Goal: Task Accomplishment & Management: Use online tool/utility

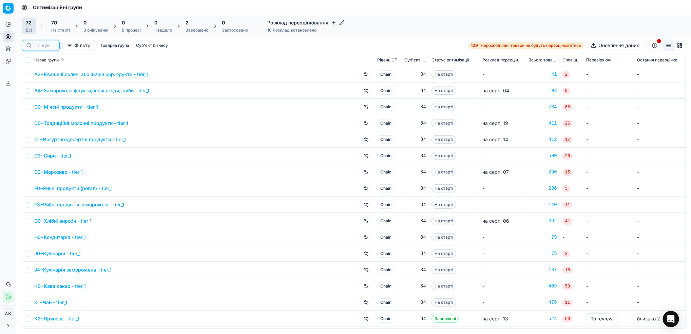
click at [37, 48] on input at bounding box center [44, 45] width 21 height 7
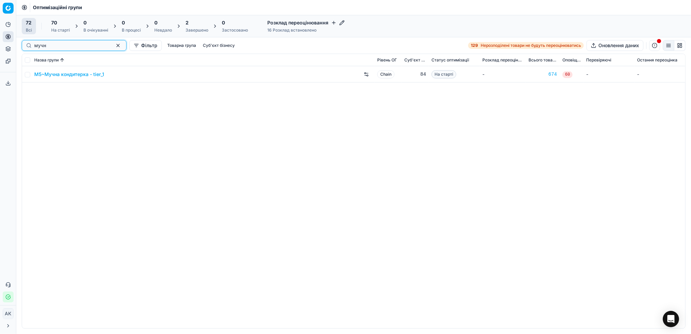
type input "мучн"
click at [25, 73] on input "checkbox" at bounding box center [27, 74] width 5 height 5
checkbox input "true"
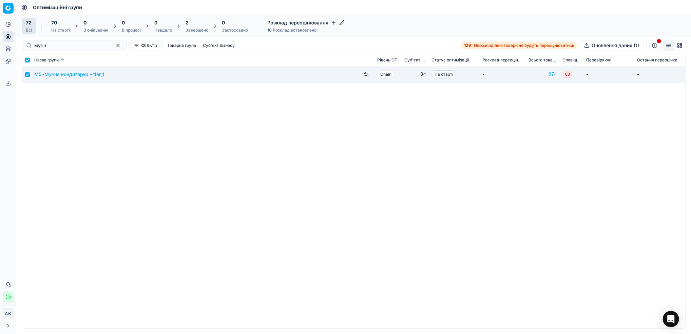
click at [64, 29] on div "На старті" at bounding box center [60, 29] width 19 height 5
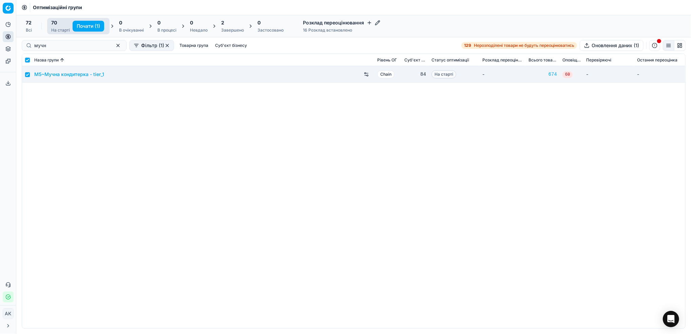
click at [87, 26] on button "Почати (1)" at bounding box center [89, 26] width 32 height 11
checkbox input "false"
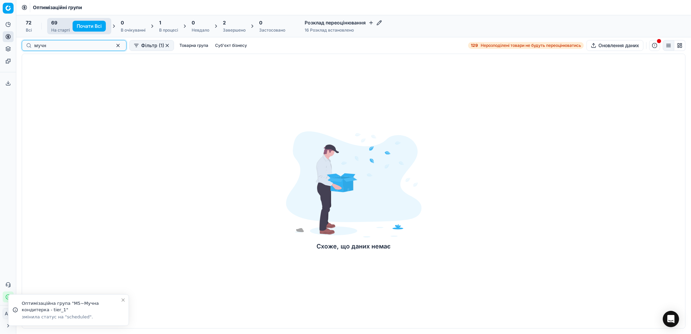
click at [114, 48] on button "button" at bounding box center [118, 45] width 8 height 8
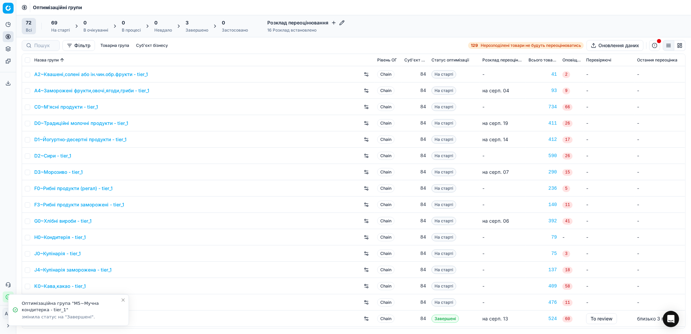
click at [194, 33] on div "Завершено" at bounding box center [197, 29] width 23 height 5
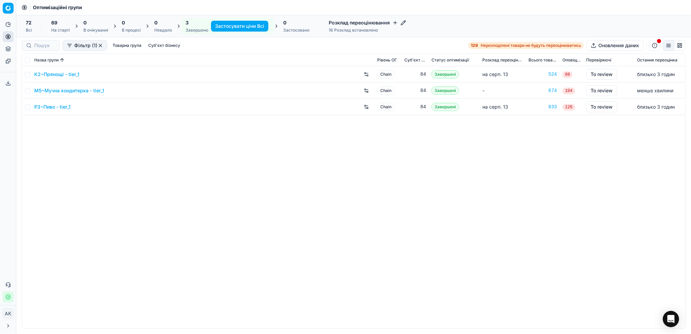
click at [66, 92] on link "M5~Мучна кондитерка - tier_1" at bounding box center [69, 90] width 70 height 7
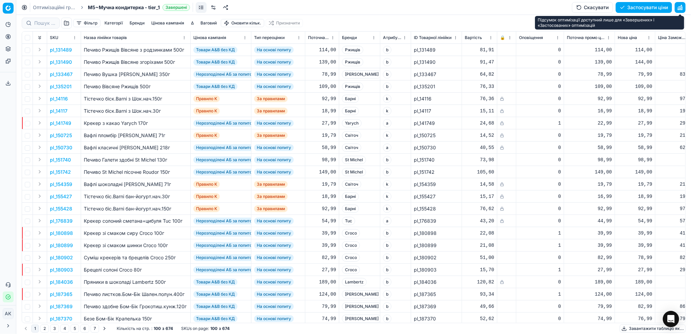
click at [679, 7] on button "button" at bounding box center [680, 7] width 11 height 11
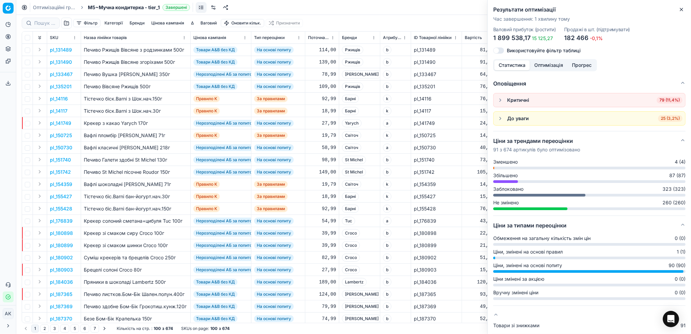
click at [680, 12] on icon "button" at bounding box center [681, 9] width 5 height 5
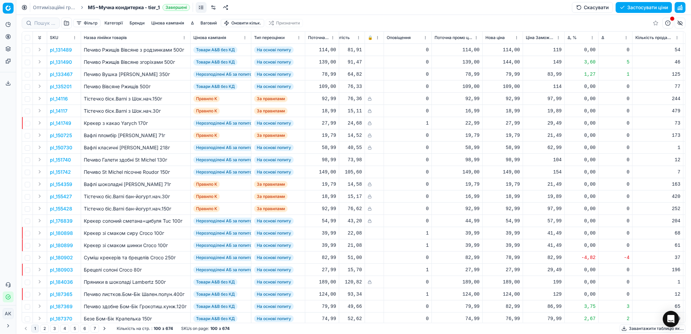
scroll to position [0, 147]
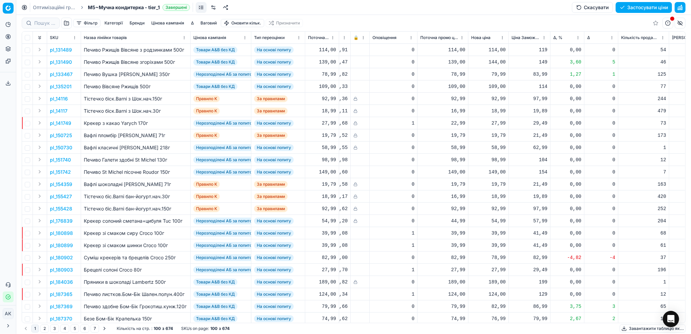
click at [167, 22] on button "Цінова кампанія" at bounding box center [168, 23] width 38 height 8
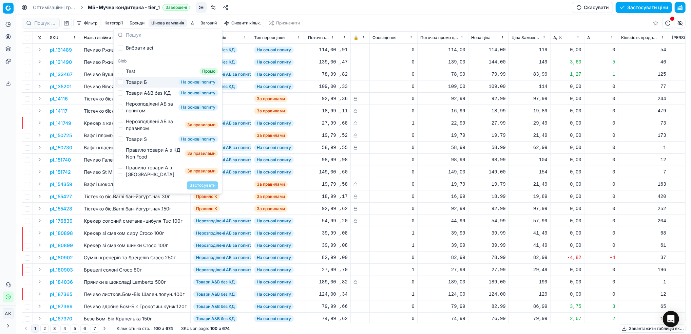
click at [128, 82] on div "Товари Б" at bounding box center [136, 82] width 21 height 7
checkbox input "true"
click at [206, 185] on button "Застосувати" at bounding box center [202, 185] width 31 height 8
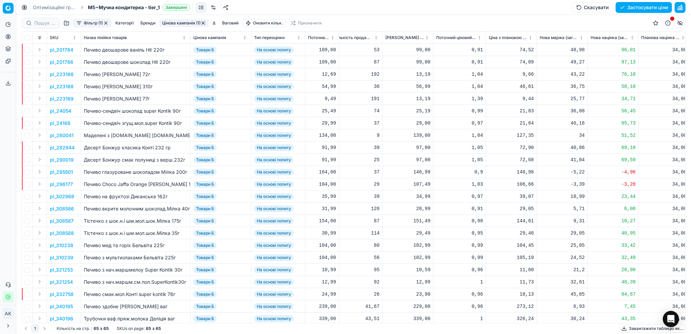
scroll to position [0, 532]
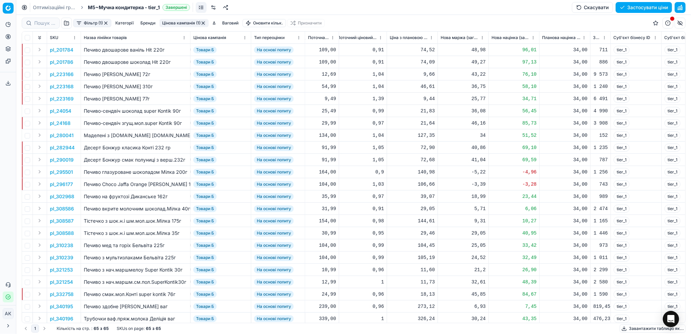
click at [90, 23] on button "Фільтр (1)" at bounding box center [92, 23] width 38 height 8
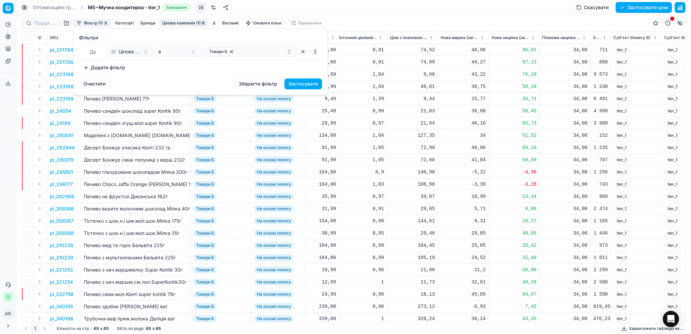
click at [111, 69] on button "Додати фільтр" at bounding box center [104, 67] width 50 height 11
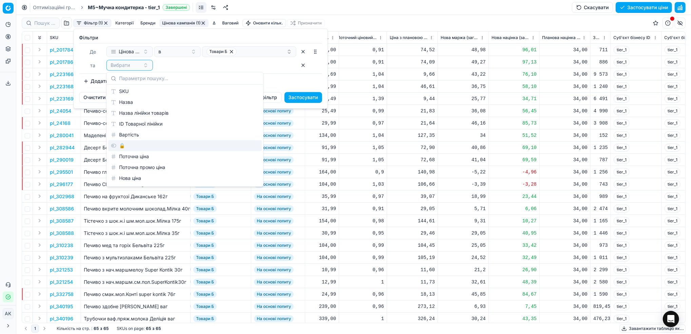
click at [145, 146] on div "🔒" at bounding box center [185, 145] width 154 height 11
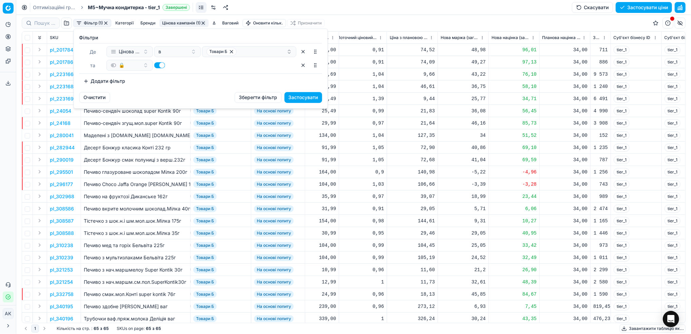
click at [159, 65] on button "button" at bounding box center [159, 65] width 11 height 6
checkbox input "false"
click at [294, 100] on button "Застосувати" at bounding box center [304, 97] width 38 height 11
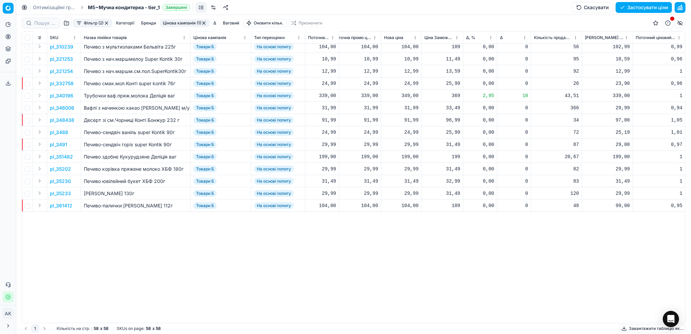
scroll to position [0, 234]
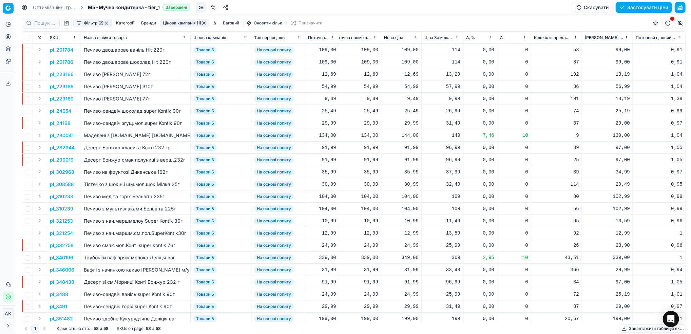
click at [491, 38] on html "Pricing platform Аналітика Цінова оптимізація Асортимент продукції Шаблони Серв…" at bounding box center [345, 167] width 691 height 334
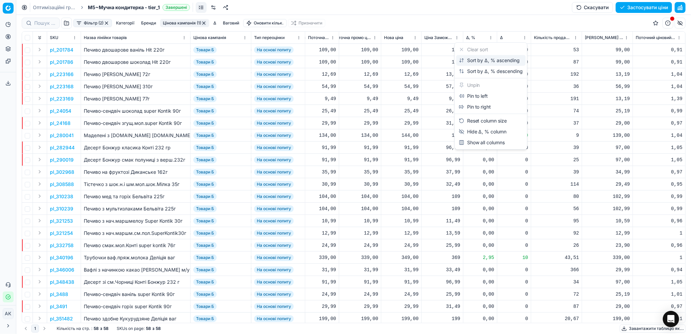
click at [481, 58] on div "Sort by Δ, % ascending" at bounding box center [489, 60] width 61 height 7
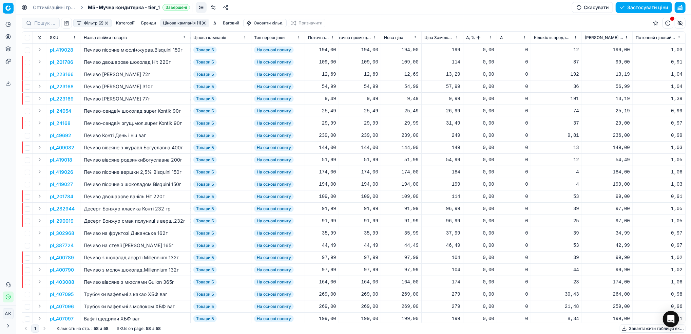
click at [493, 37] on html "Pricing platform Аналітика Цінова оптимізація Асортимент продукції Шаблони Серв…" at bounding box center [345, 167] width 691 height 334
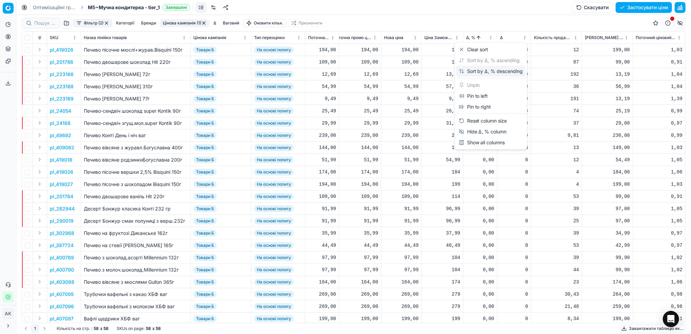
click at [490, 74] on div "Sort by Δ, % descending" at bounding box center [491, 71] width 64 height 7
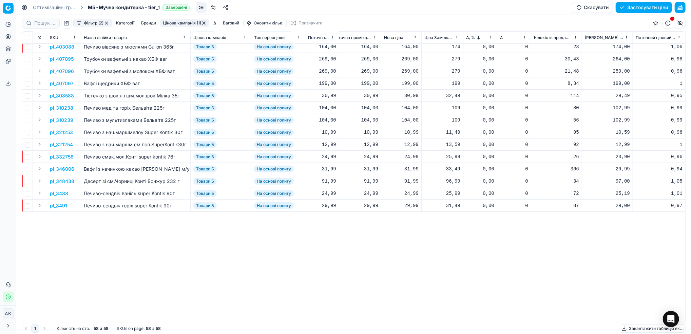
scroll to position [0, 234]
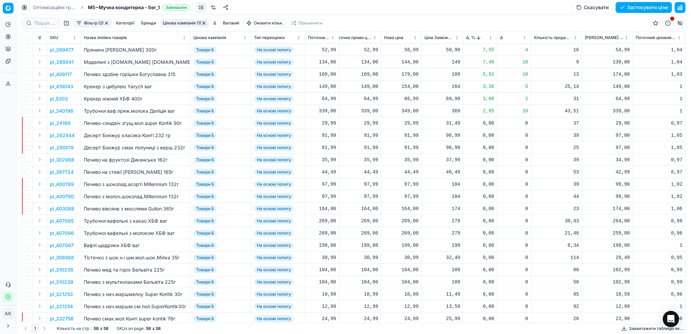
click at [60, 49] on p "pl_399477" at bounding box center [62, 49] width 24 height 7
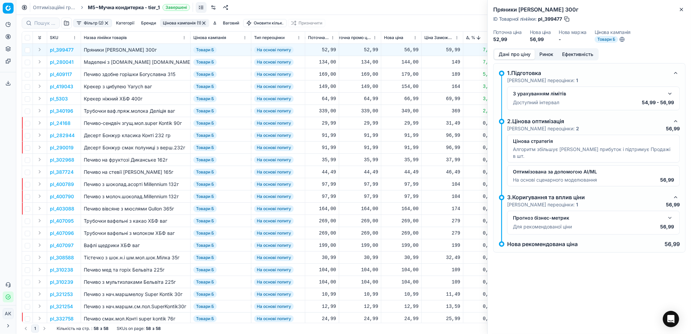
click at [668, 94] on button "button" at bounding box center [670, 94] width 8 height 8
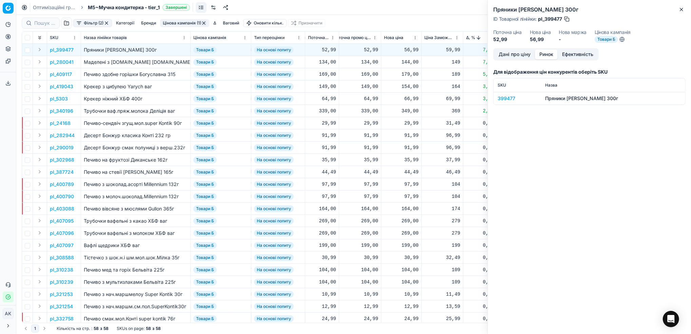
click at [550, 54] on button "Ринок" at bounding box center [546, 55] width 23 height 10
click at [506, 97] on div "399477" at bounding box center [517, 98] width 39 height 7
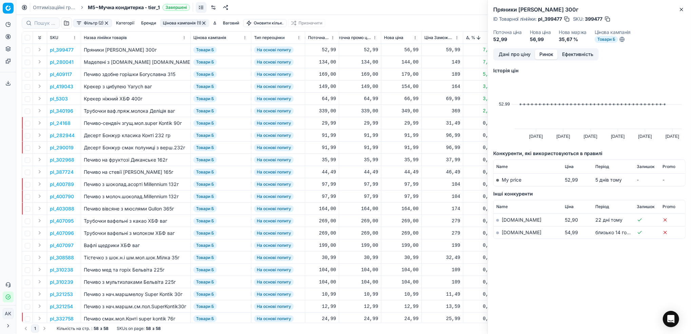
click at [506, 236] on td "[DOMAIN_NAME]" at bounding box center [528, 232] width 69 height 13
click at [506, 233] on link "[DOMAIN_NAME]" at bounding box center [522, 232] width 40 height 6
click at [512, 55] on button "Дані про ціну" at bounding box center [514, 55] width 41 height 10
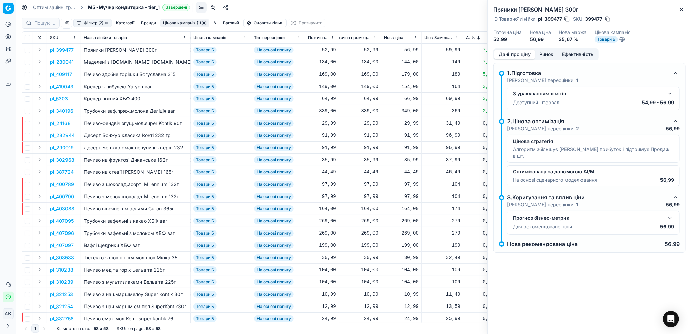
click at [669, 93] on button "button" at bounding box center [670, 94] width 8 height 8
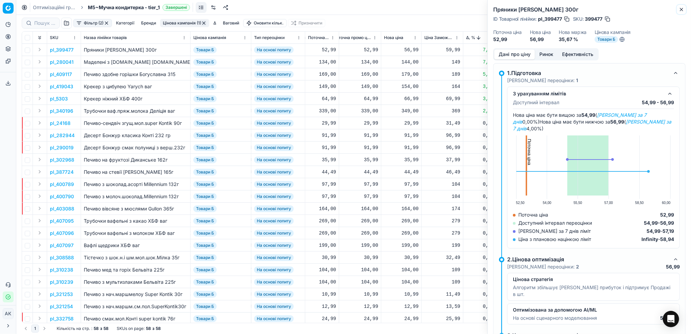
click at [679, 12] on icon "button" at bounding box center [681, 9] width 5 height 5
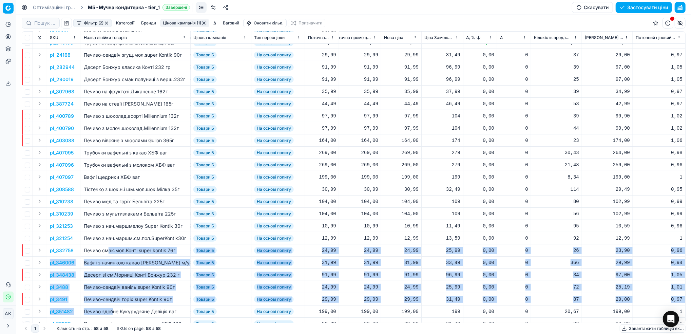
drag, startPoint x: 110, startPoint y: 316, endPoint x: 114, endPoint y: 316, distance: 4.8
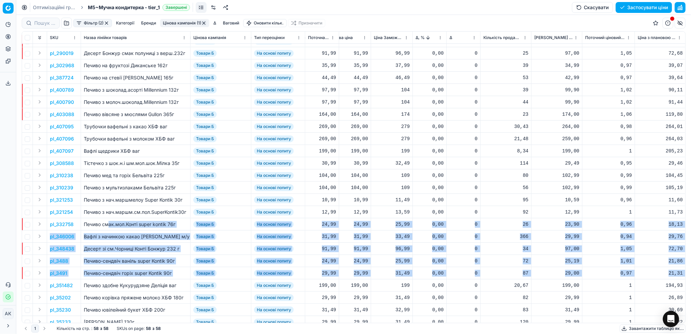
scroll to position [136, 284]
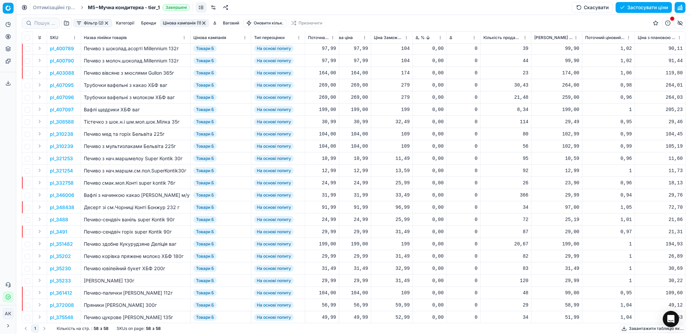
click at [374, 235] on td "31,49" at bounding box center [392, 232] width 42 height 12
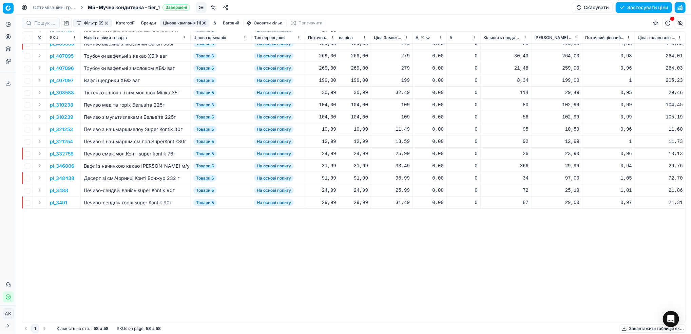
scroll to position [0, 284]
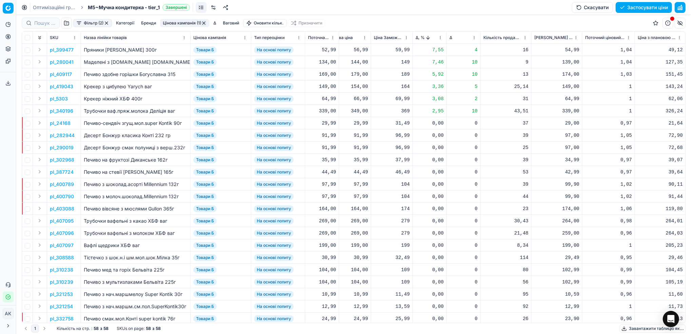
click at [68, 25] on button "button" at bounding box center [66, 23] width 11 height 11
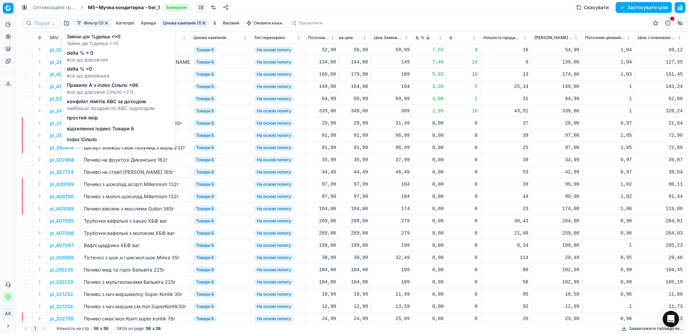
click at [96, 131] on span "відхилення індекс Товари Б" at bounding box center [100, 129] width 67 height 7
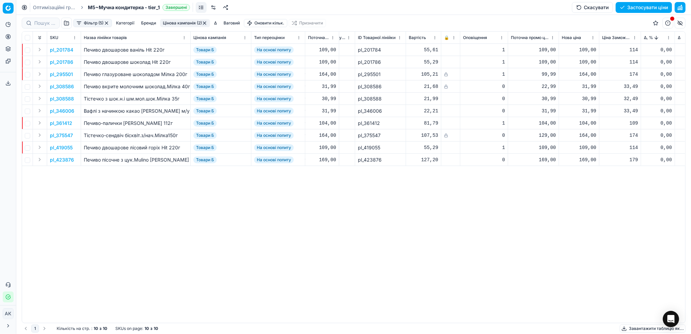
scroll to position [0, 58]
click at [60, 76] on p "pl_295501" at bounding box center [61, 74] width 23 height 7
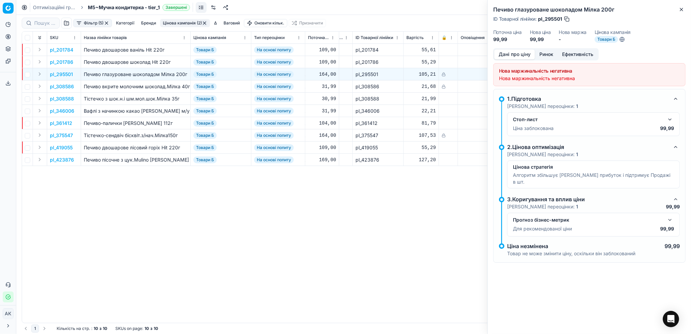
click at [669, 121] on button "button" at bounding box center [670, 119] width 8 height 8
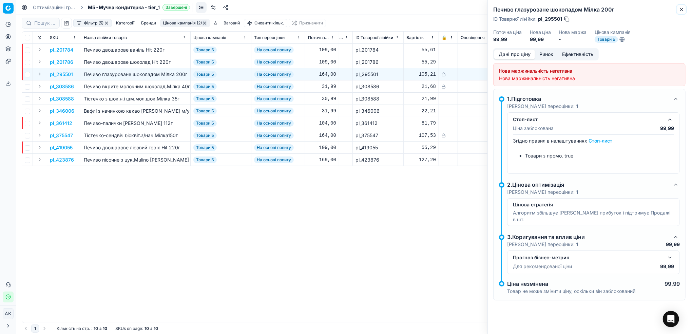
click at [681, 11] on icon "button" at bounding box center [681, 9] width 5 height 5
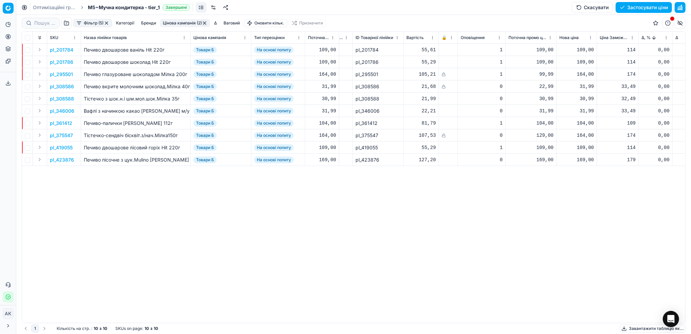
click at [95, 22] on button "Фільтр (5)" at bounding box center [92, 23] width 39 height 8
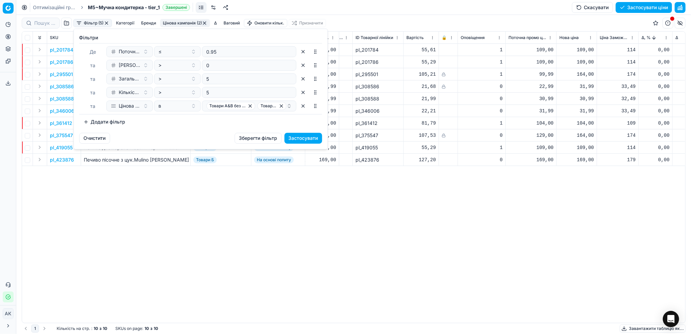
click at [114, 123] on button "Додати фільтр" at bounding box center [104, 121] width 50 height 11
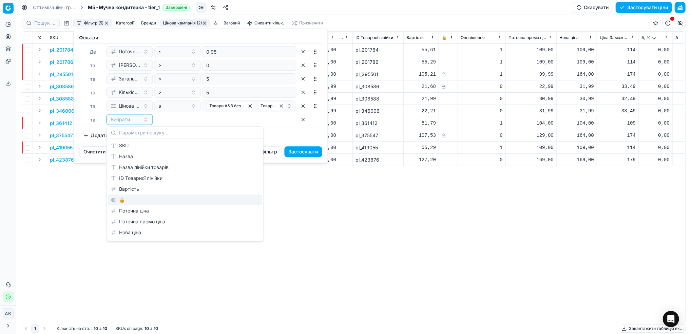
click at [117, 200] on div "🔒" at bounding box center [185, 199] width 154 height 11
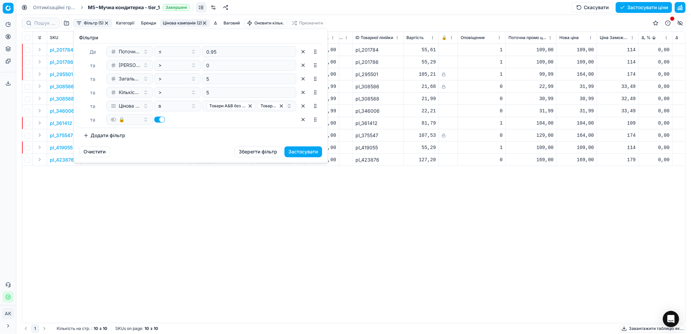
click at [155, 117] on button "button" at bounding box center [159, 119] width 11 height 6
checkbox input "false"
click at [302, 150] on button "Застосувати" at bounding box center [304, 151] width 38 height 11
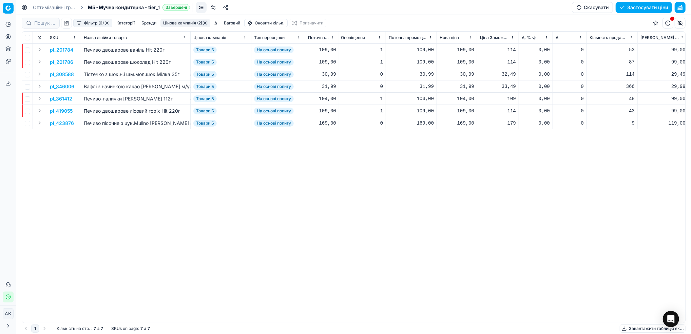
scroll to position [0, 215]
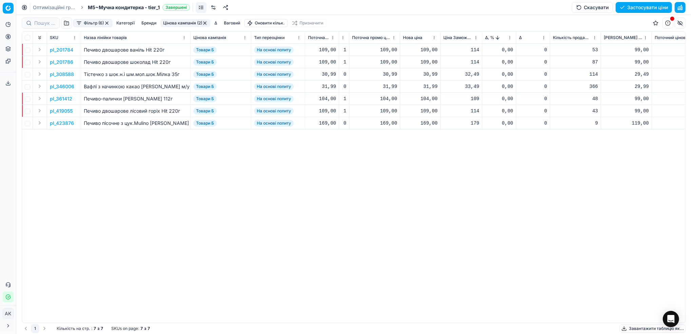
click at [62, 50] on p "pl_201784" at bounding box center [61, 49] width 23 height 7
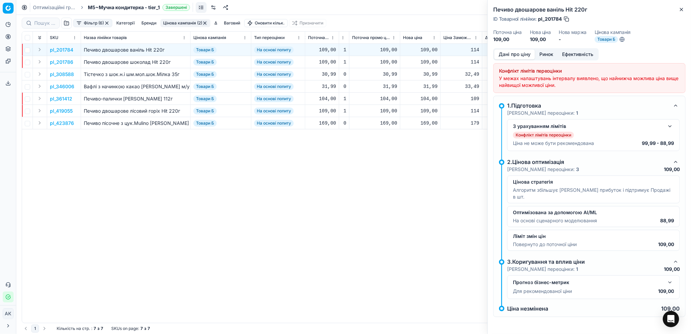
click at [545, 58] on button "Ринок" at bounding box center [546, 55] width 23 height 10
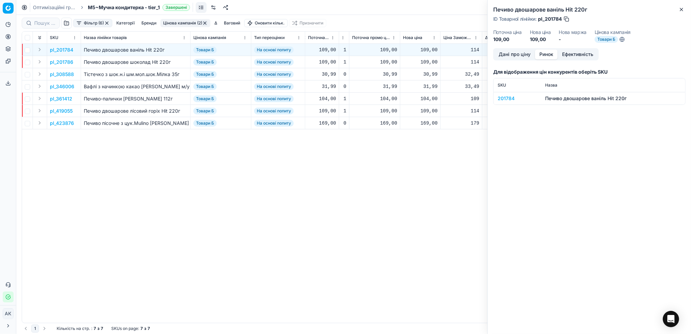
click at [507, 96] on div "201784" at bounding box center [517, 98] width 39 height 7
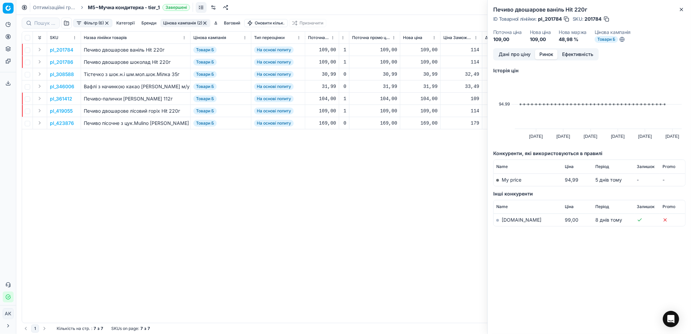
click at [513, 221] on link "[DOMAIN_NAME]" at bounding box center [522, 220] width 40 height 6
click at [507, 60] on div "Дані про ціну Ринок Ефективність" at bounding box center [546, 54] width 106 height 12
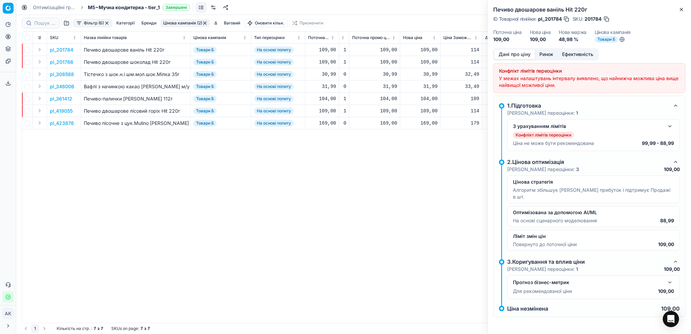
click at [513, 53] on button "Дані про ціну" at bounding box center [514, 55] width 41 height 10
click at [671, 128] on button "button" at bounding box center [670, 126] width 8 height 8
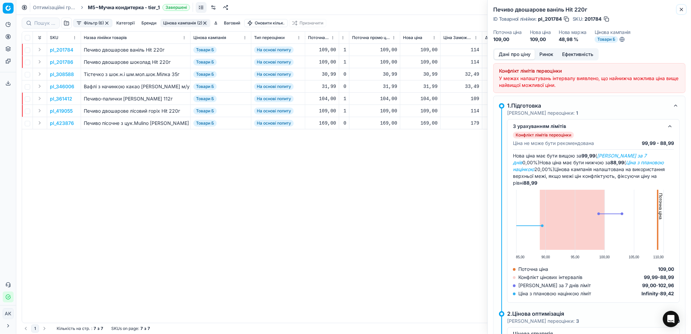
click at [681, 11] on icon "button" at bounding box center [681, 9] width 5 height 5
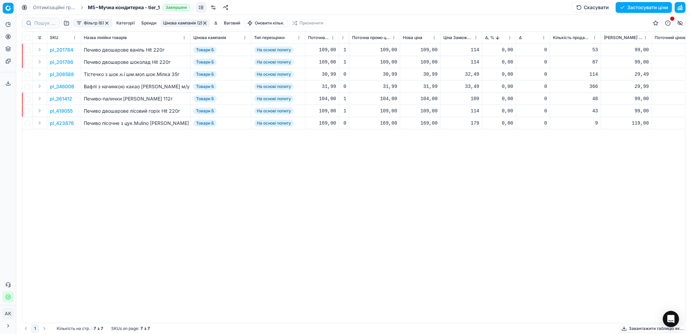
click at [425, 51] on div "109,00" at bounding box center [420, 49] width 35 height 7
click at [429, 110] on input "109.00" at bounding box center [444, 110] width 49 height 11
type input "104.00"
click at [426, 63] on div "109,00" at bounding box center [420, 62] width 35 height 7
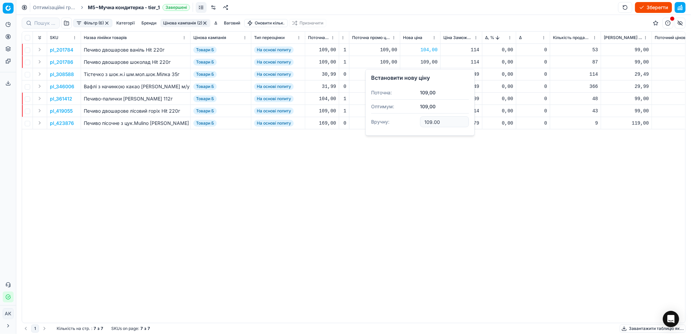
click at [430, 123] on input "109.00" at bounding box center [444, 121] width 49 height 11
type input "104.00"
click at [59, 75] on p "pl_308588" at bounding box center [62, 74] width 24 height 7
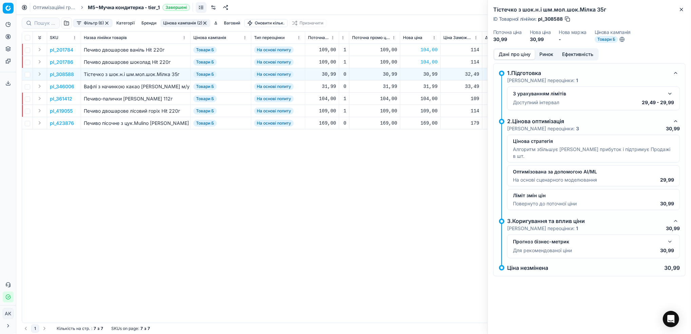
click at [667, 94] on button "button" at bounding box center [670, 94] width 8 height 8
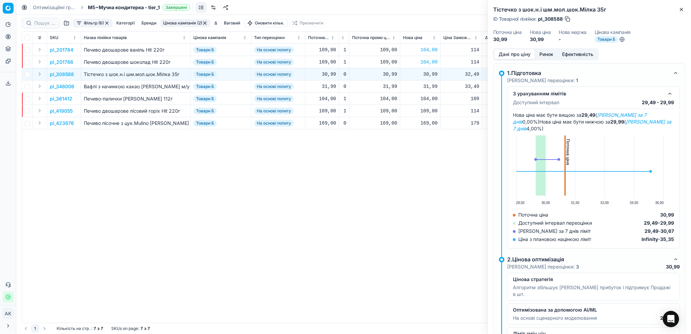
click at [547, 53] on button "Ринок" at bounding box center [546, 55] width 23 height 10
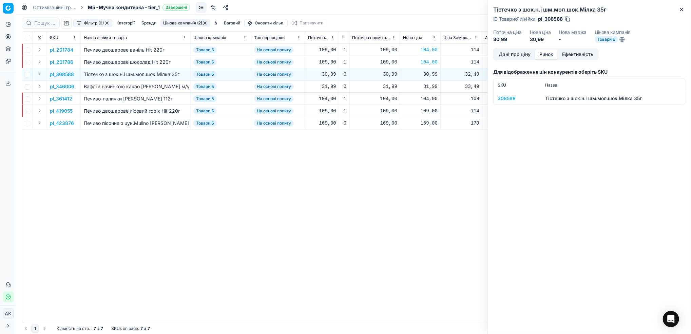
click at [507, 101] on div "308588" at bounding box center [517, 98] width 39 height 7
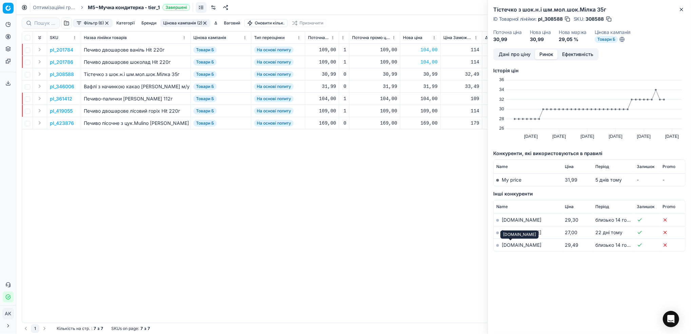
click at [514, 248] on link "[DOMAIN_NAME]" at bounding box center [522, 245] width 40 height 6
click at [682, 10] on icon "button" at bounding box center [681, 9] width 5 height 5
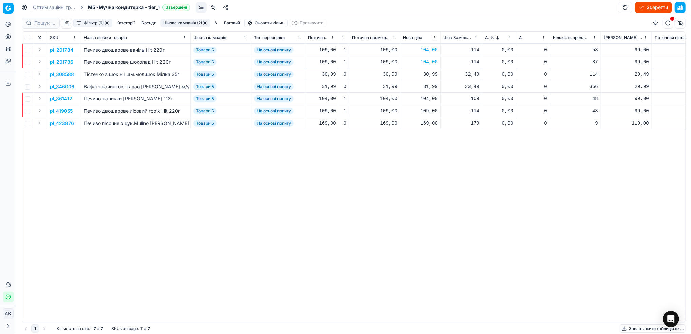
click at [430, 74] on div "30,99" at bounding box center [420, 74] width 35 height 7
drag, startPoint x: 430, startPoint y: 135, endPoint x: 424, endPoint y: 135, distance: 6.8
click at [424, 135] on input "30.99" at bounding box center [444, 134] width 49 height 11
type input "29.99"
click at [58, 88] on p "pl_346006" at bounding box center [62, 86] width 24 height 7
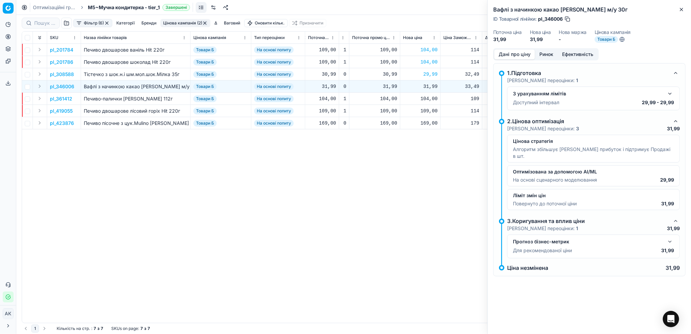
click at [669, 93] on button "button" at bounding box center [670, 94] width 8 height 8
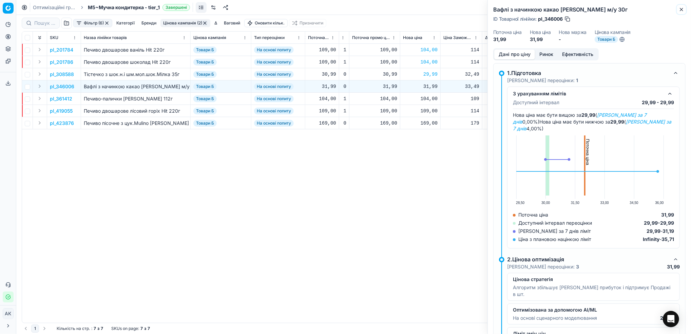
click at [682, 11] on icon "button" at bounding box center [681, 9] width 5 height 5
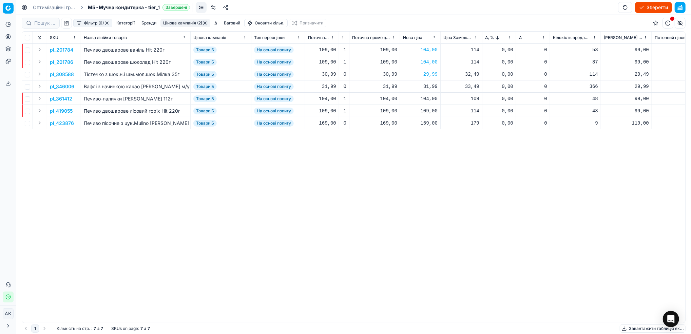
click at [427, 86] on div "31,99" at bounding box center [420, 86] width 35 height 7
drag, startPoint x: 429, startPoint y: 146, endPoint x: 423, endPoint y: 146, distance: 6.8
click at [423, 146] on input "31.99" at bounding box center [444, 146] width 49 height 11
type input "29.99"
click at [52, 98] on p "pl_361412" at bounding box center [61, 98] width 22 height 7
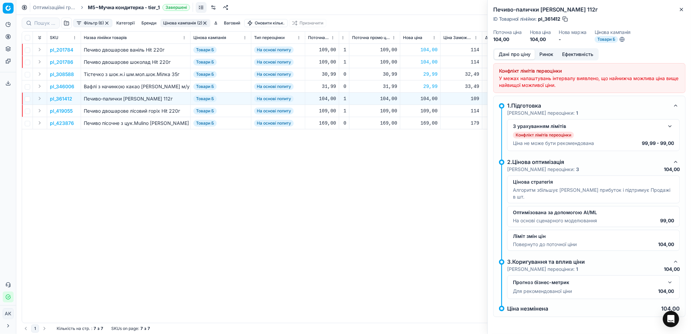
click at [541, 50] on button "Ринок" at bounding box center [546, 55] width 23 height 10
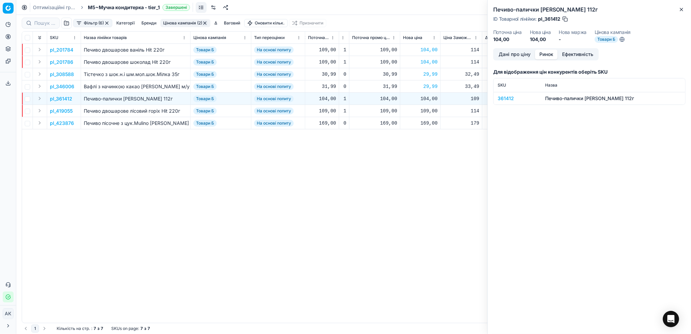
click at [506, 97] on div "361412" at bounding box center [517, 98] width 39 height 7
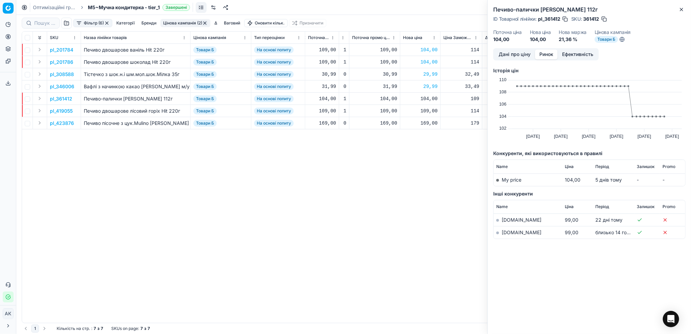
click at [513, 234] on link "[DOMAIN_NAME]" at bounding box center [522, 232] width 40 height 6
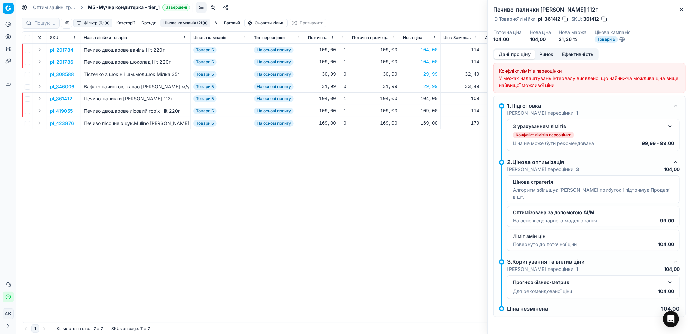
click at [508, 57] on button "Дані про ціну" at bounding box center [514, 55] width 41 height 10
click at [669, 126] on button "button" at bounding box center [670, 126] width 8 height 8
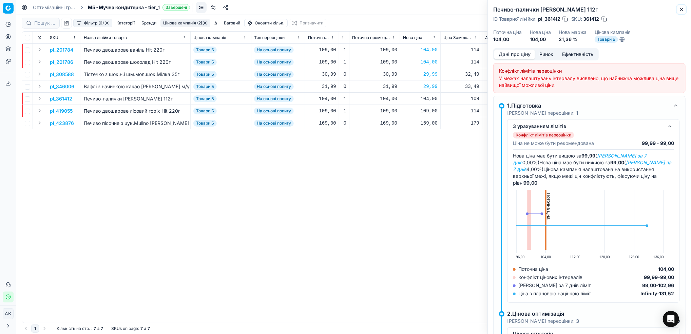
click at [678, 11] on button "Close" at bounding box center [682, 9] width 8 height 8
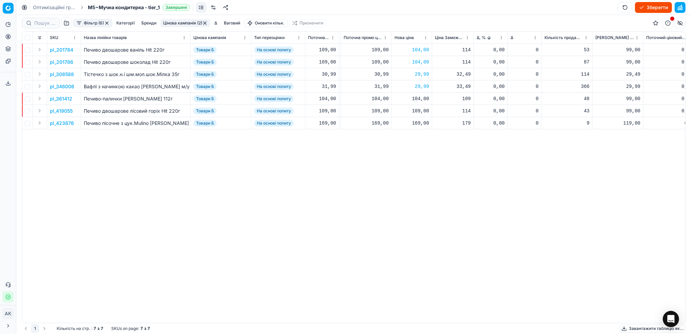
scroll to position [0, 237]
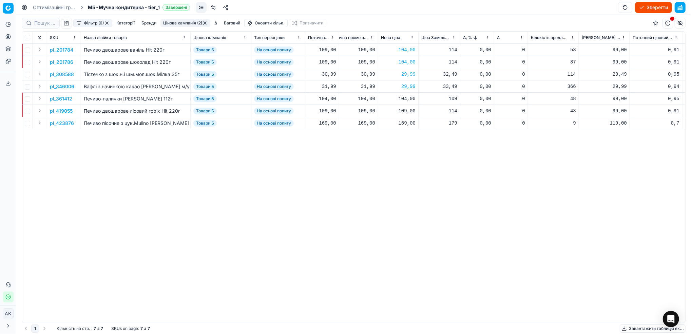
click at [404, 110] on div "109,00" at bounding box center [398, 111] width 35 height 7
click at [408, 171] on input "109.00" at bounding box center [422, 170] width 49 height 11
type input "104.00"
click at [62, 123] on p "pl_423876" at bounding box center [62, 123] width 24 height 7
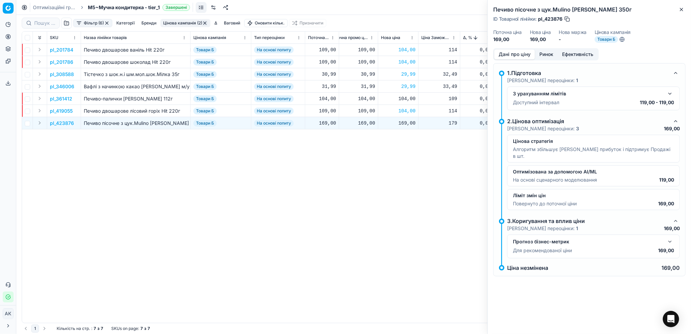
click at [548, 53] on button "Ринок" at bounding box center [546, 55] width 23 height 10
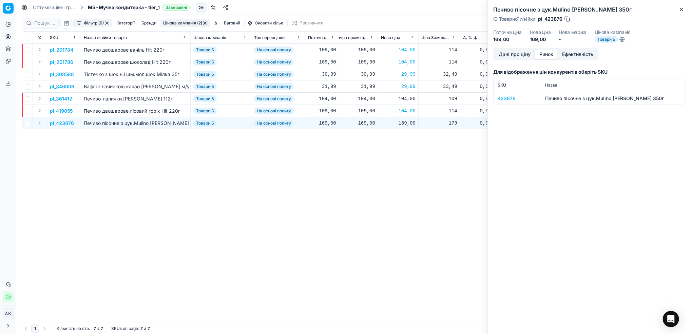
click at [508, 94] on td "423876" at bounding box center [518, 98] width 48 height 13
click at [504, 95] on div "423876" at bounding box center [517, 98] width 39 height 7
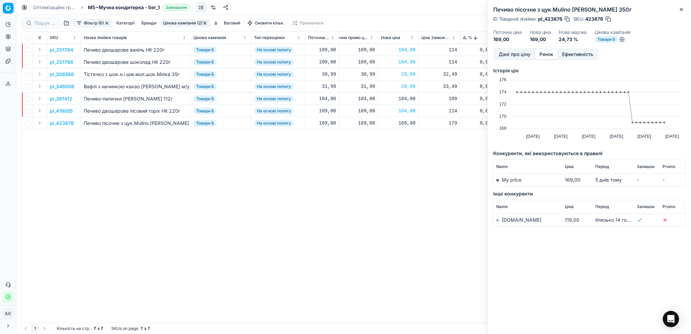
click at [503, 219] on link "[DOMAIN_NAME]" at bounding box center [522, 220] width 40 height 6
click at [681, 9] on icon "button" at bounding box center [681, 9] width 5 height 5
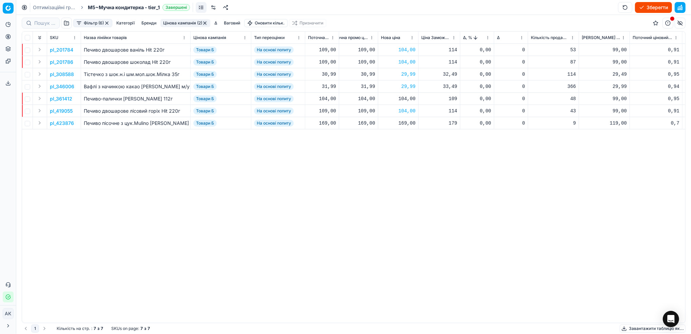
click at [60, 121] on p "pl_423876" at bounding box center [62, 123] width 24 height 7
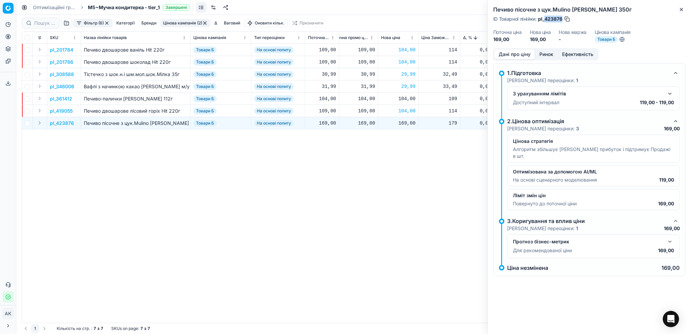
drag, startPoint x: 563, startPoint y: 19, endPoint x: 546, endPoint y: 20, distance: 16.6
click at [546, 20] on span "pl_423876" at bounding box center [550, 19] width 24 height 7
copy span "423876"
click at [679, 8] on icon "button" at bounding box center [681, 9] width 5 height 5
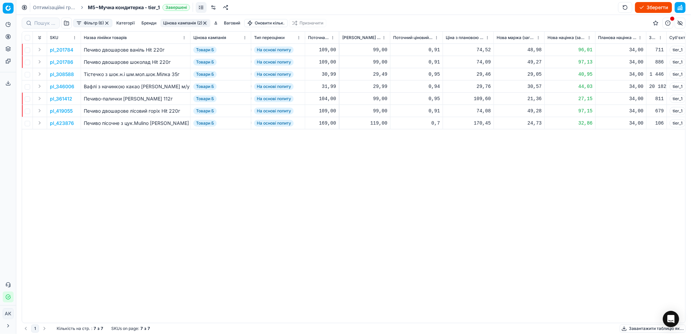
scroll to position [0, 488]
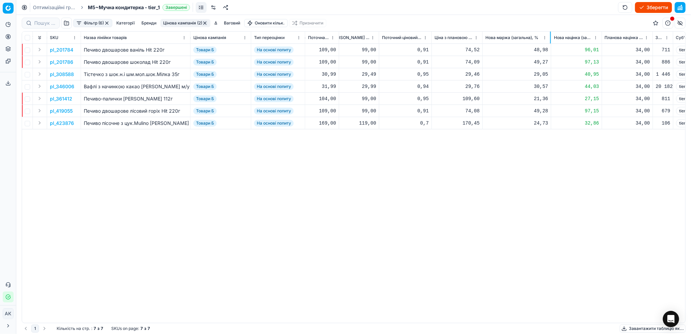
drag, startPoint x: 532, startPoint y: 34, endPoint x: 550, endPoint y: 32, distance: 17.8
click at [550, 32] on div at bounding box center [550, 38] width 1 height 12
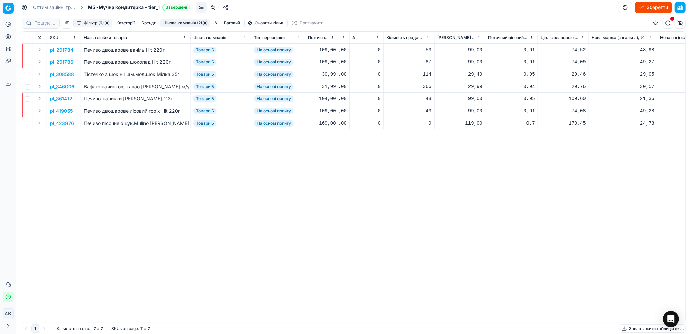
scroll to position [0, 259]
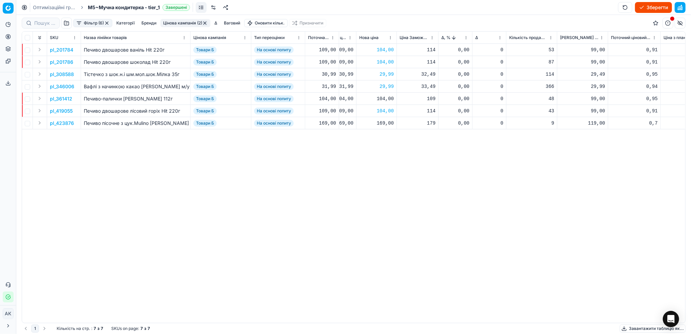
click at [105, 23] on button "button" at bounding box center [106, 22] width 5 height 5
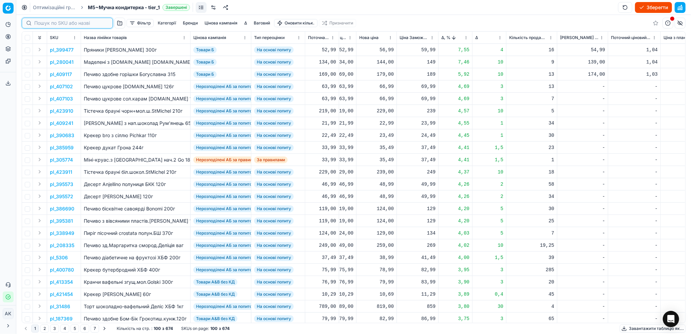
click at [40, 21] on input at bounding box center [71, 23] width 74 height 7
paste input "295501"
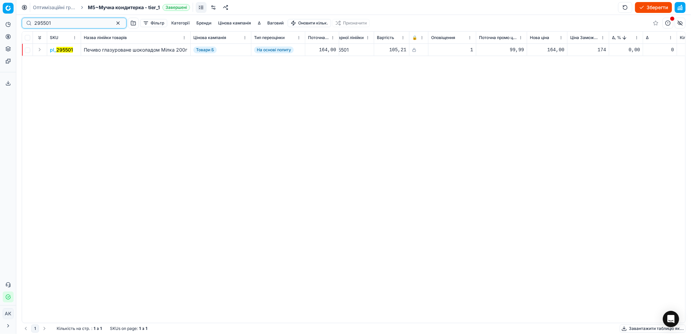
scroll to position [0, 91]
type input "295501"
click at [114, 24] on button "button" at bounding box center [118, 23] width 8 height 8
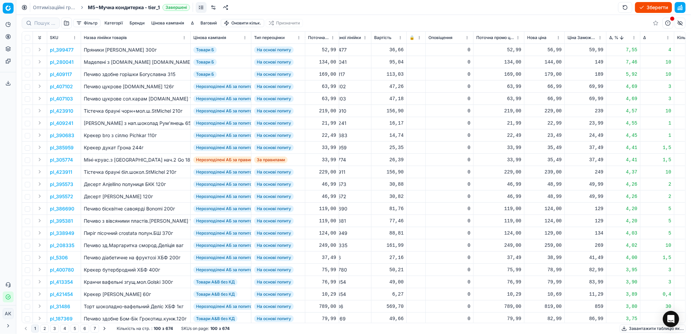
click at [66, 23] on button "button" at bounding box center [66, 23] width 11 height 11
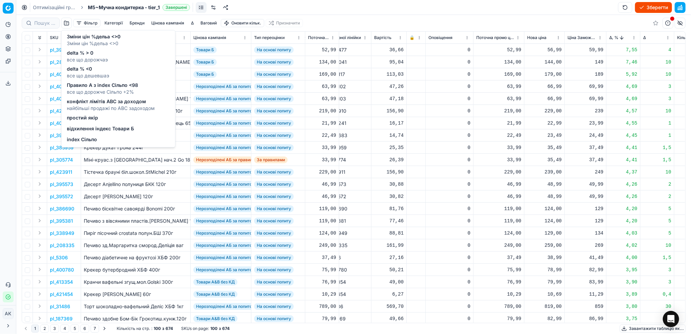
click at [104, 132] on div "відхилення індекс Товари Б" at bounding box center [100, 130] width 67 height 8
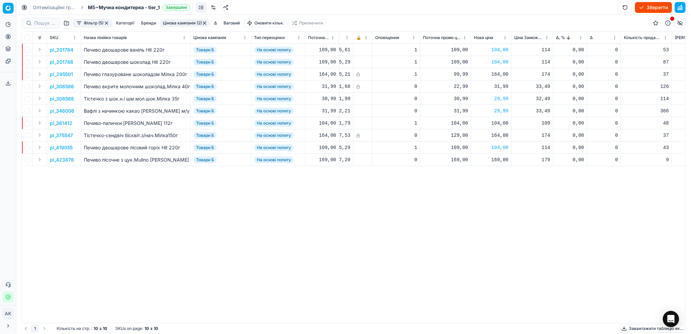
scroll to position [0, 147]
click at [45, 23] on input at bounding box center [44, 23] width 21 height 7
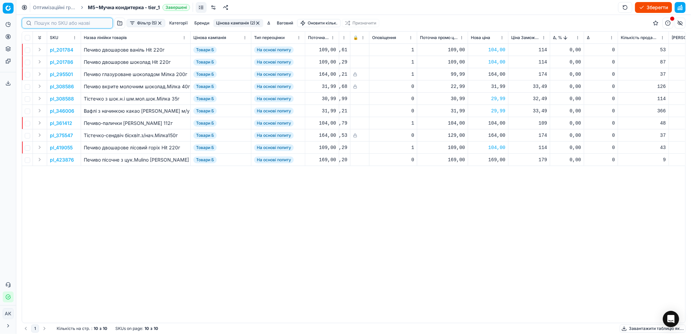
paste input "295501"
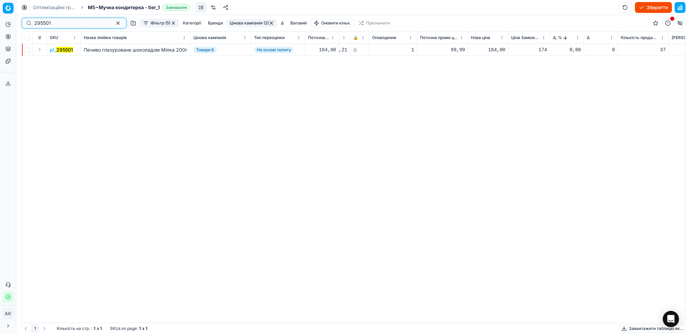
type input "295501"
click at [65, 50] on mark "295501" at bounding box center [64, 50] width 17 height 6
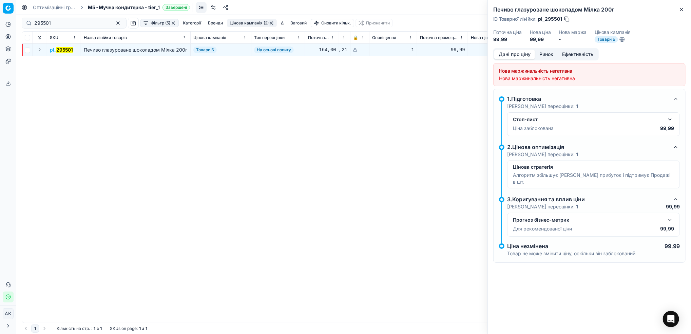
click at [545, 52] on button "Ринок" at bounding box center [546, 55] width 23 height 10
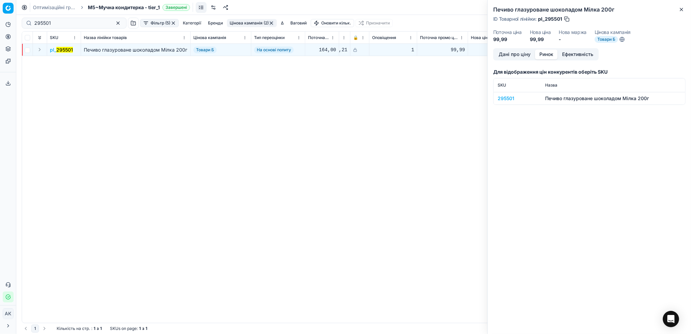
click at [504, 98] on div "295501" at bounding box center [517, 98] width 39 height 7
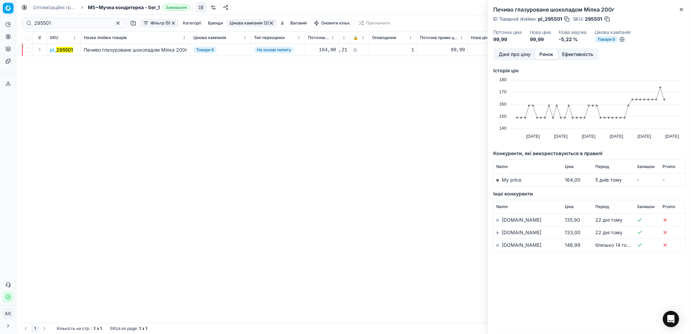
click at [502, 246] on link "[DOMAIN_NAME]" at bounding box center [522, 245] width 40 height 6
click at [681, 11] on icon "button" at bounding box center [681, 9] width 3 height 3
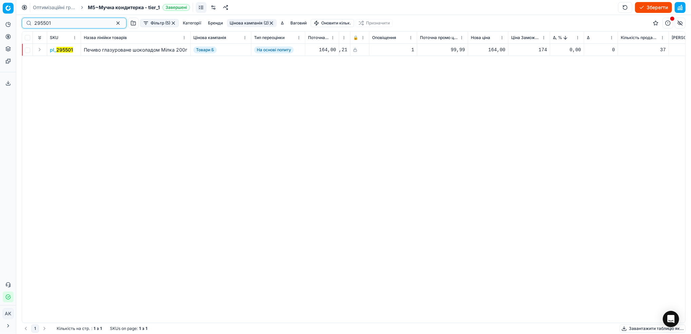
click at [114, 23] on button "button" at bounding box center [118, 23] width 8 height 8
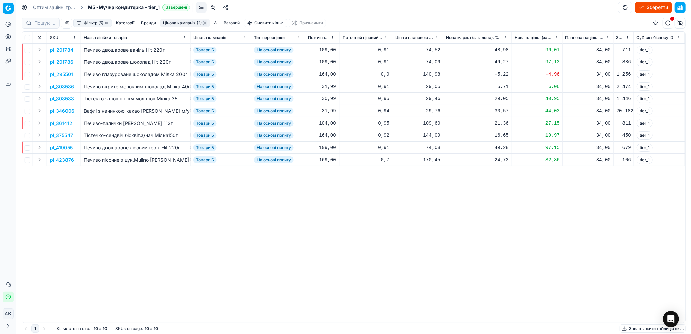
scroll to position [0, 533]
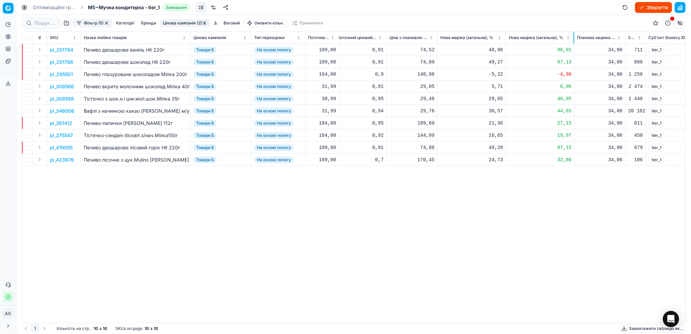
drag, startPoint x: 556, startPoint y: 35, endPoint x: 574, endPoint y: 36, distance: 17.7
click at [574, 36] on div at bounding box center [574, 38] width 1 height 12
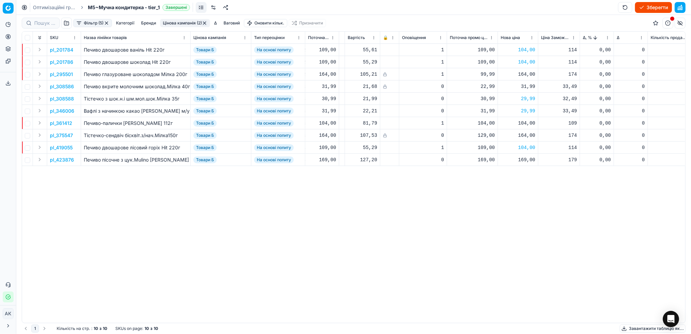
scroll to position [0, 75]
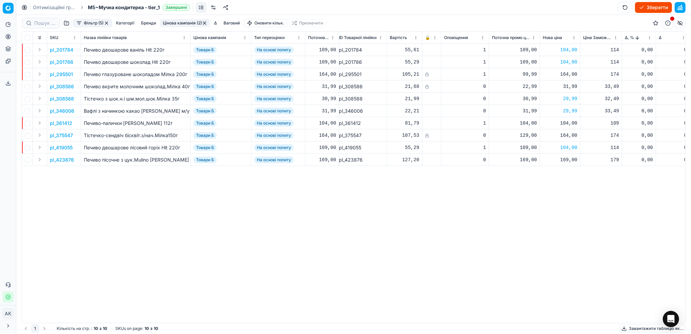
click at [93, 22] on button "Фільтр (5)" at bounding box center [92, 23] width 39 height 8
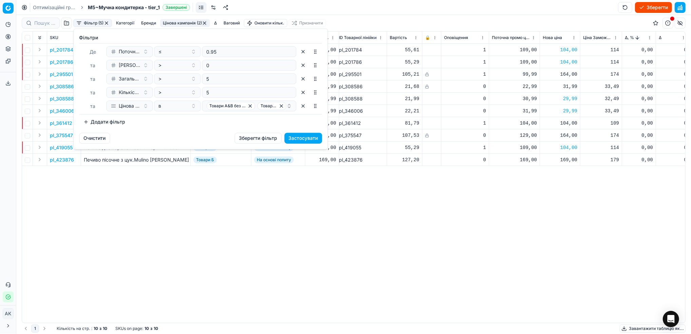
click at [109, 121] on button "Додати фільтр" at bounding box center [104, 121] width 50 height 11
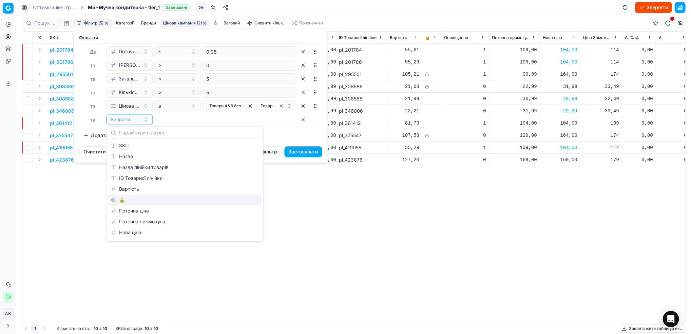
click at [128, 200] on div "🔒" at bounding box center [185, 199] width 154 height 11
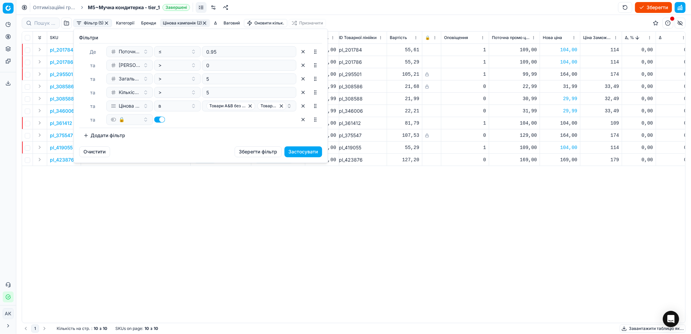
click at [158, 120] on button "button" at bounding box center [159, 119] width 11 height 6
checkbox input "false"
click at [299, 151] on button "Застосувати" at bounding box center [304, 151] width 38 height 11
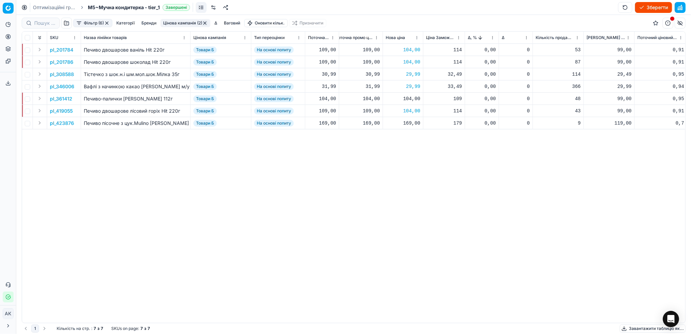
scroll to position [0, 145]
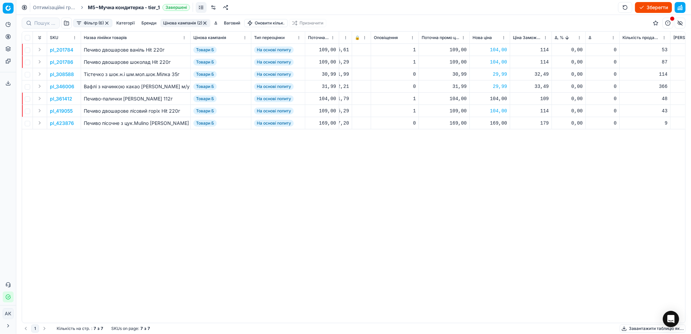
click at [61, 124] on p "pl_423876" at bounding box center [62, 123] width 24 height 7
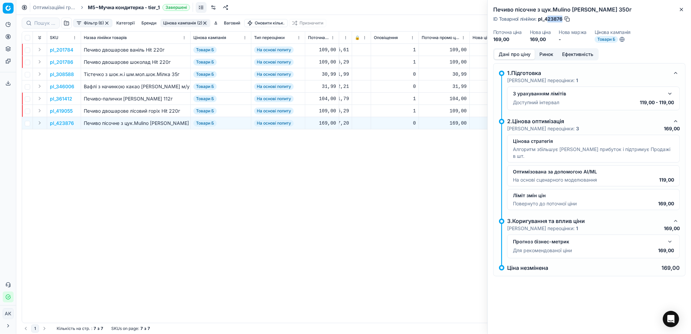
drag, startPoint x: 562, startPoint y: 20, endPoint x: 547, endPoint y: 20, distance: 14.9
click at [547, 20] on span "pl_423876" at bounding box center [550, 19] width 24 height 7
click at [547, 50] on button "Ринок" at bounding box center [546, 55] width 23 height 10
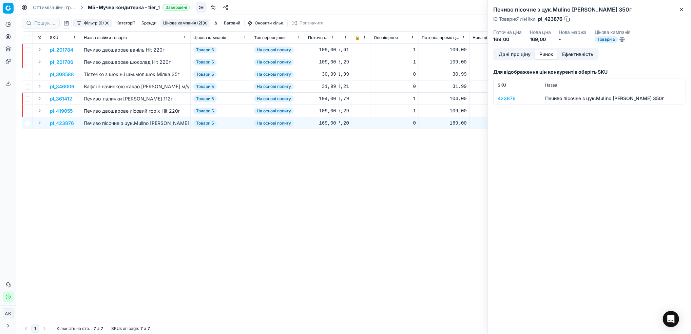
click at [502, 96] on div "423876" at bounding box center [517, 98] width 39 height 7
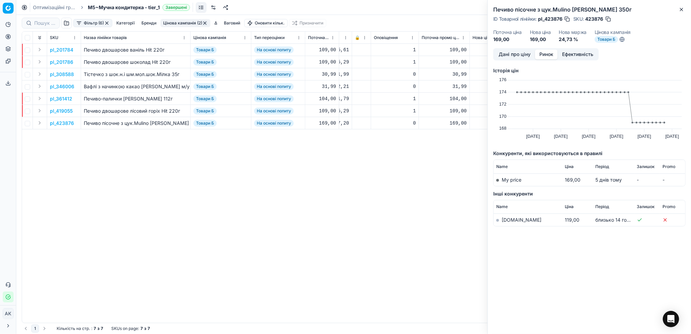
click at [508, 221] on link "[DOMAIN_NAME]" at bounding box center [522, 220] width 40 height 6
click at [686, 10] on button "Close" at bounding box center [682, 9] width 8 height 8
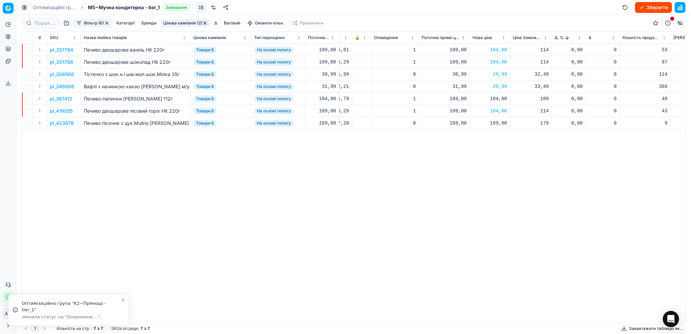
click at [496, 123] on div "169,00" at bounding box center [490, 123] width 35 height 7
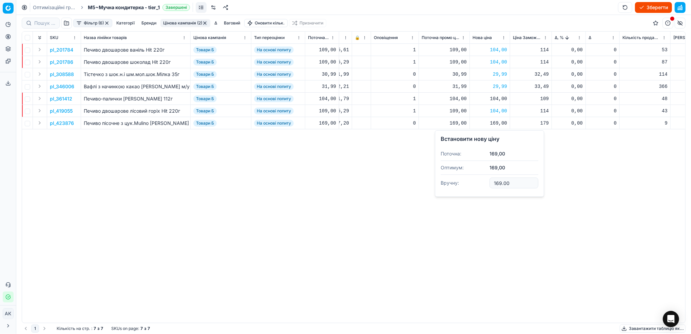
click at [496, 183] on input "169.00" at bounding box center [514, 182] width 49 height 11
type input "159.00"
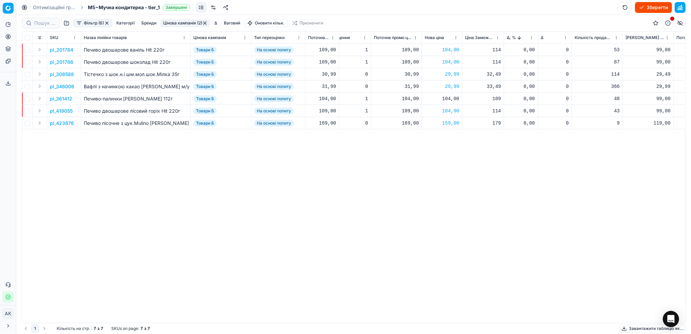
scroll to position [0, 210]
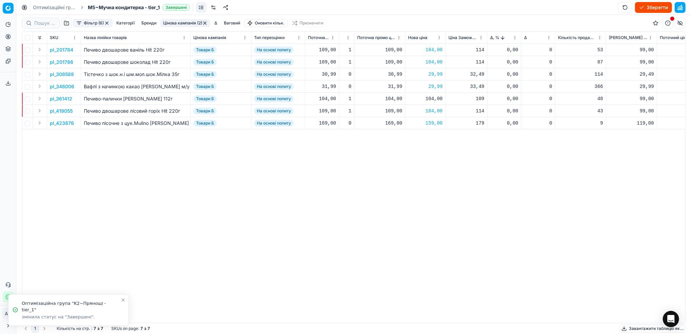
click at [431, 125] on div "159,00" at bounding box center [425, 123] width 35 height 7
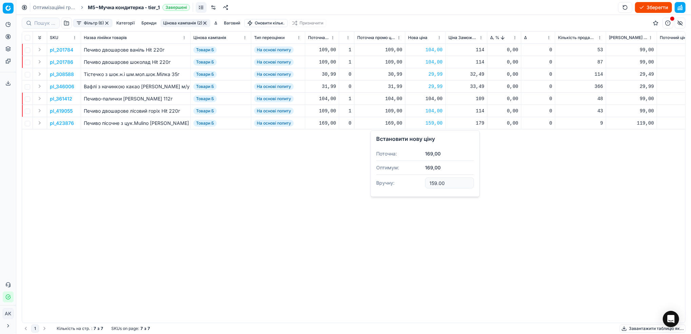
click at [431, 181] on input "159.00" at bounding box center [449, 182] width 49 height 11
type input "169.00"
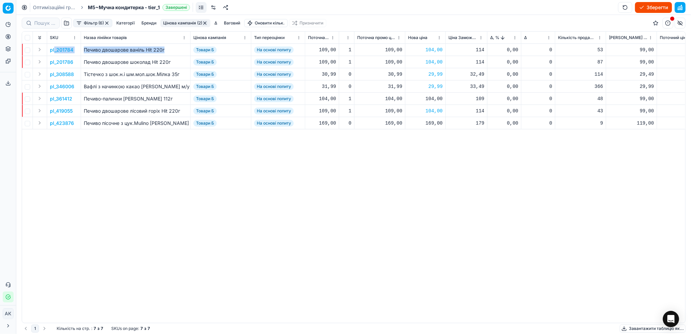
drag, startPoint x: 175, startPoint y: 49, endPoint x: 55, endPoint y: 49, distance: 120.5
drag, startPoint x: 181, startPoint y: 123, endPoint x: 55, endPoint y: 124, distance: 125.2
copy tr "423876 Печиво пісочне з цук.Mulino [PERSON_NAME] 350г"
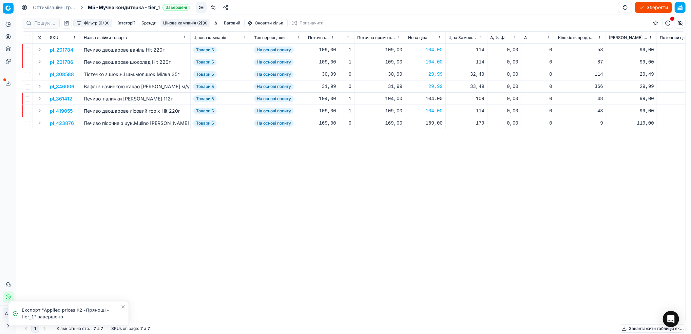
click at [312, 183] on div "pl_201784 Печиво двошарове ваніль Hit 220г Товари Б На основі попиту 109,00 Hit…" at bounding box center [143, 183] width 663 height 279
click at [107, 25] on button "button" at bounding box center [106, 22] width 5 height 5
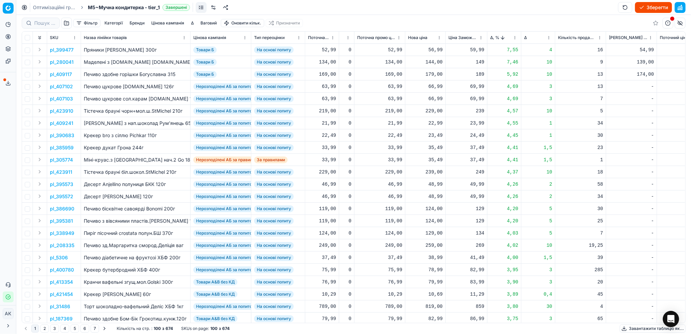
click at [164, 25] on button "Цінова кампанія" at bounding box center [168, 23] width 38 height 8
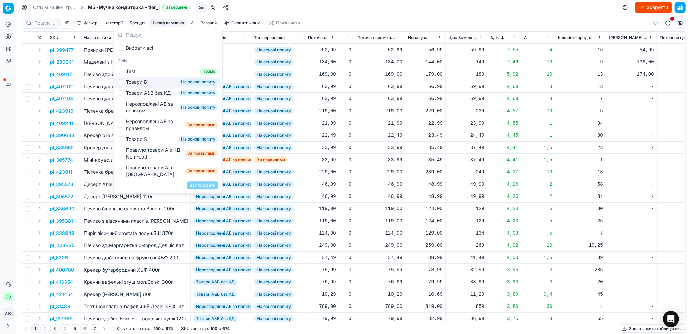
click at [128, 83] on div "Товари Б" at bounding box center [136, 82] width 21 height 7
checkbox input "true"
click at [205, 184] on button "Застосувати" at bounding box center [202, 185] width 31 height 8
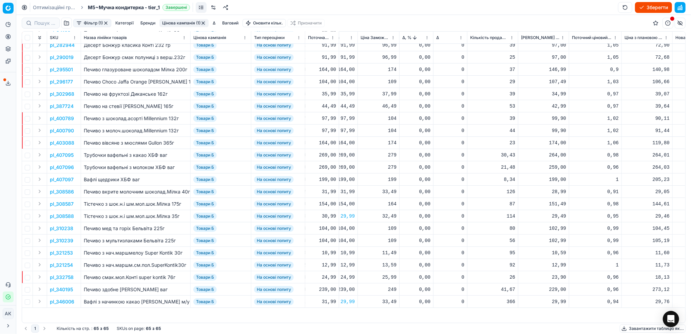
scroll to position [0, 298]
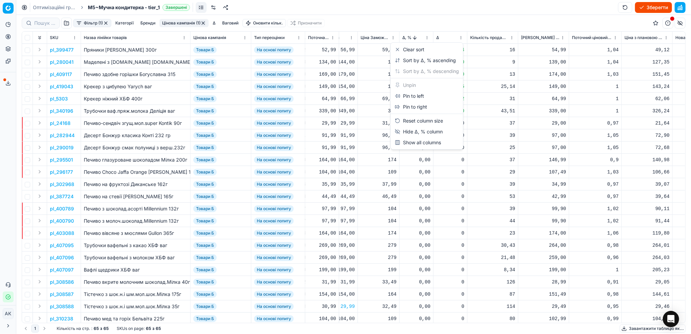
click at [429, 39] on html "Pricing platform Аналітика Цінова оптимізація Асортимент продукції Шаблони Серв…" at bounding box center [345, 167] width 691 height 334
click at [406, 49] on div "Clear sort" at bounding box center [410, 49] width 30 height 7
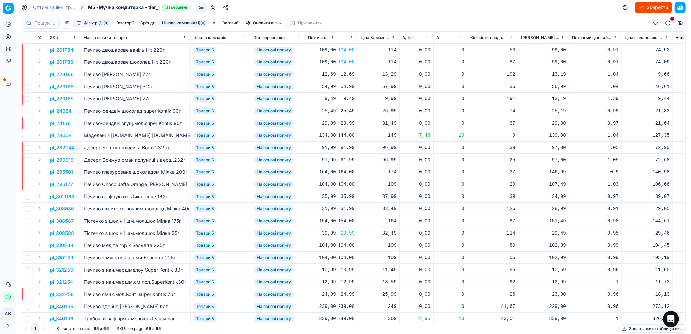
click at [614, 37] on html "Pricing platform Аналітика Цінова оптимізація Асортимент продукції Шаблони Серв…" at bounding box center [345, 167] width 691 height 334
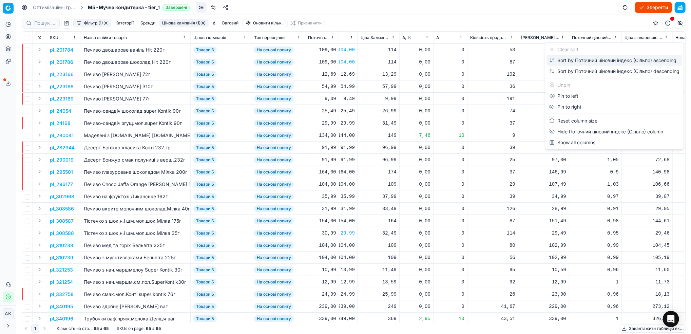
click at [560, 60] on div "Sort by Поточний ціновий індекс (Сільпо) ascending" at bounding box center [612, 60] width 127 height 7
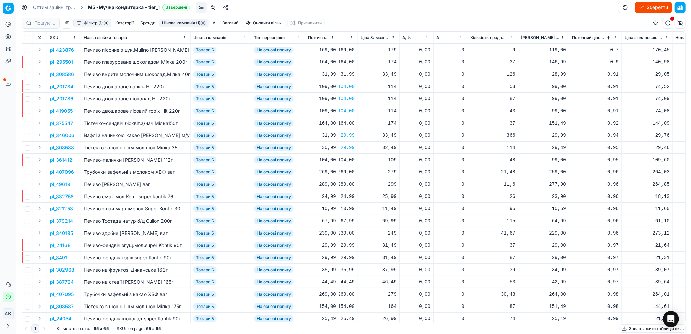
click at [86, 21] on button "Фільтр (1)" at bounding box center [92, 23] width 38 height 8
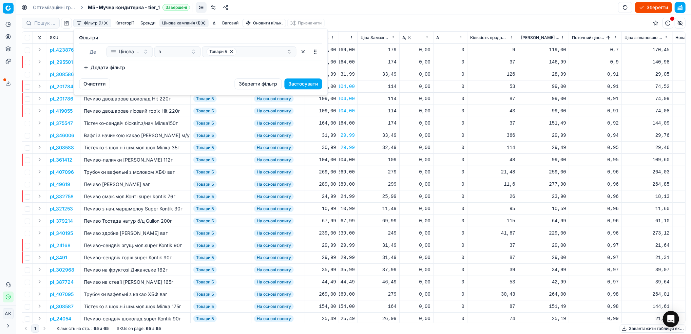
click at [99, 63] on button "Додати фільтр" at bounding box center [104, 67] width 50 height 11
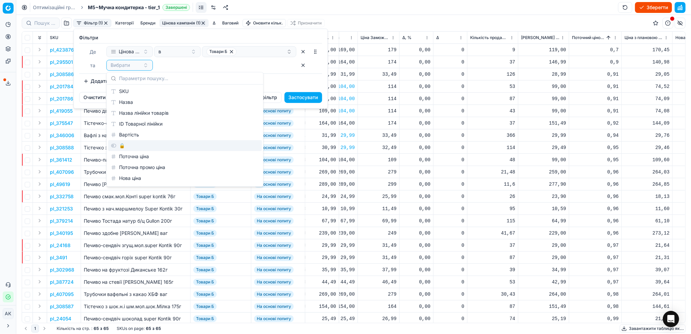
click at [125, 142] on div "🔒" at bounding box center [185, 145] width 154 height 11
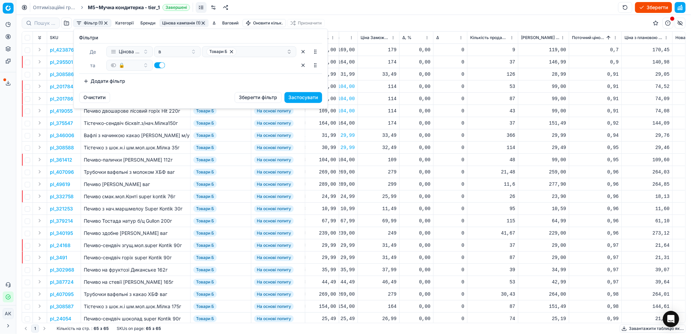
click at [161, 65] on button "button" at bounding box center [159, 65] width 11 height 6
checkbox input "false"
click at [298, 98] on button "Застосувати" at bounding box center [304, 97] width 38 height 11
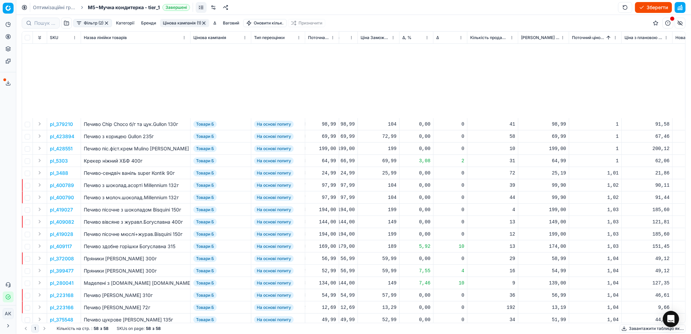
scroll to position [436, 298]
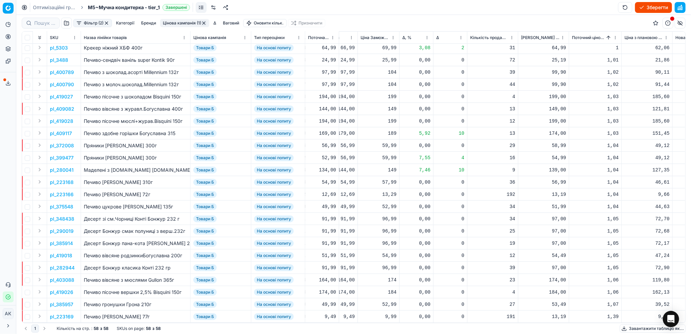
click at [58, 313] on p "pl_223169" at bounding box center [62, 316] width 24 height 7
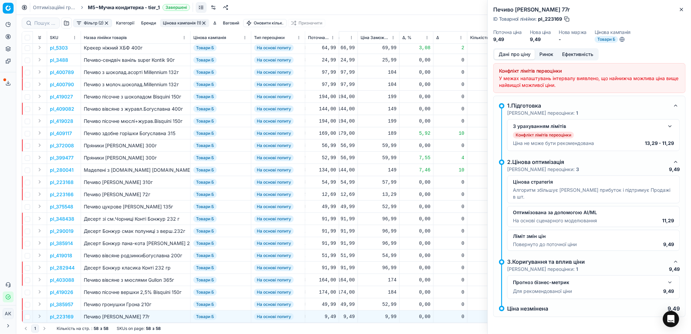
click at [546, 55] on button "Ринок" at bounding box center [546, 55] width 23 height 10
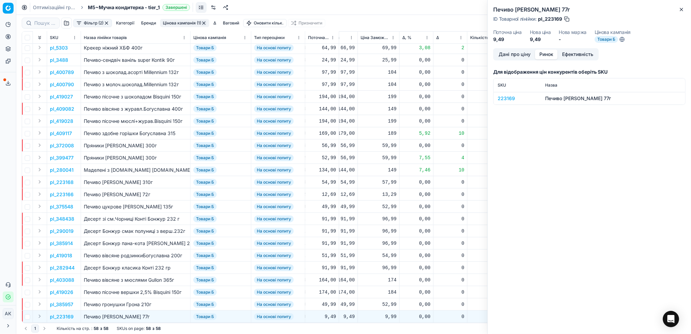
click at [502, 98] on div "223169" at bounding box center [517, 98] width 39 height 7
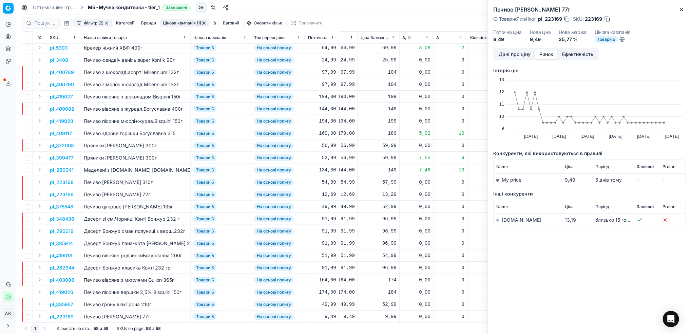
click at [503, 220] on link "[DOMAIN_NAME]" at bounding box center [522, 220] width 40 height 6
click at [513, 54] on button "Дані про ціну" at bounding box center [514, 55] width 41 height 10
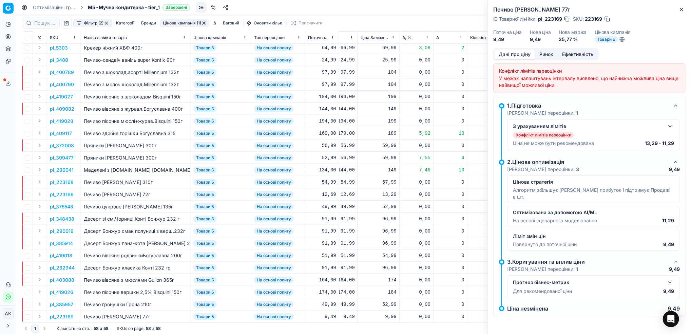
click at [675, 129] on div "З урахуванням лімітів Конфлікт лімітів переоцінки [PERSON_NAME] не може бути ре…" at bounding box center [593, 135] width 173 height 32
click at [669, 124] on button "button" at bounding box center [670, 126] width 8 height 8
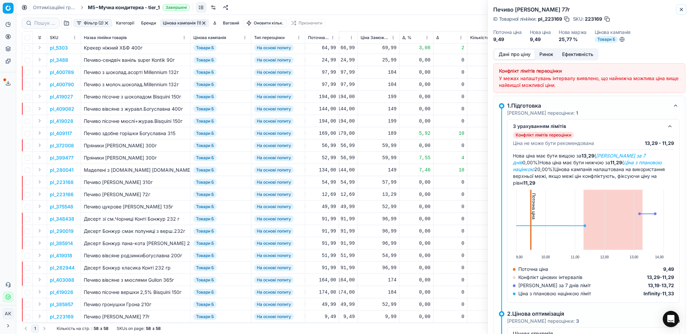
click at [682, 7] on icon "button" at bounding box center [681, 9] width 5 height 5
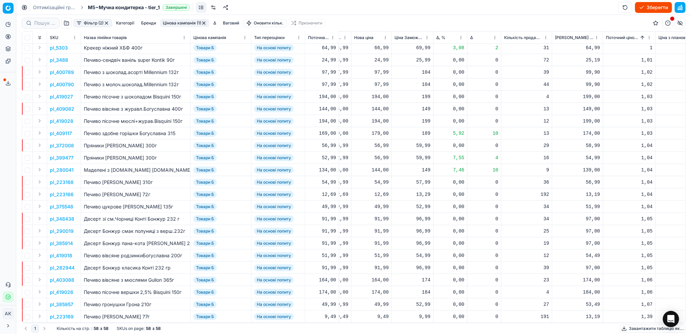
scroll to position [436, 273]
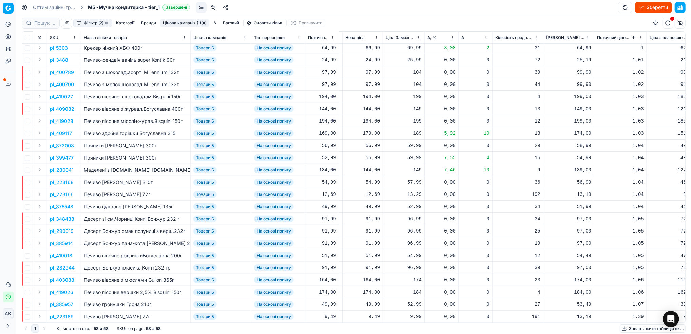
click at [370, 313] on div "9,49" at bounding box center [362, 316] width 35 height 7
drag, startPoint x: 369, startPoint y: 288, endPoint x: 361, endPoint y: 288, distance: 7.8
click at [361, 289] on dl "Поточна: 9,49 Оптимум: 9,49 Вручну: 9.49" at bounding box center [363, 274] width 98 height 44
click at [374, 290] on input "13.49" at bounding box center [387, 288] width 49 height 11
type input "13.29"
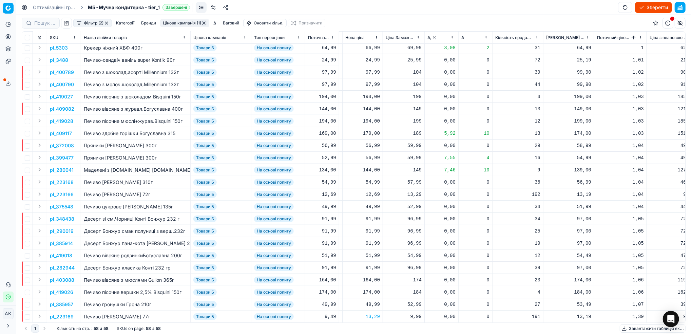
click at [58, 301] on p "pl_385957" at bounding box center [61, 304] width 23 height 7
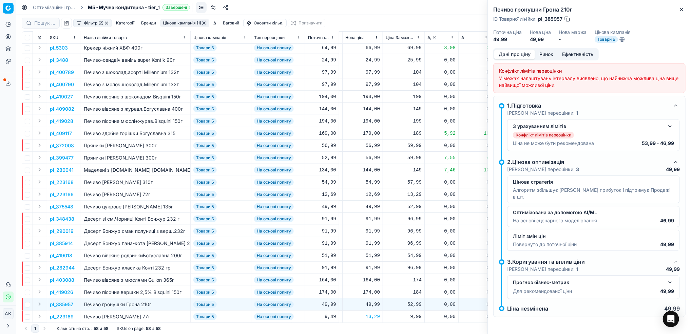
click at [545, 53] on button "Ринок" at bounding box center [546, 55] width 23 height 10
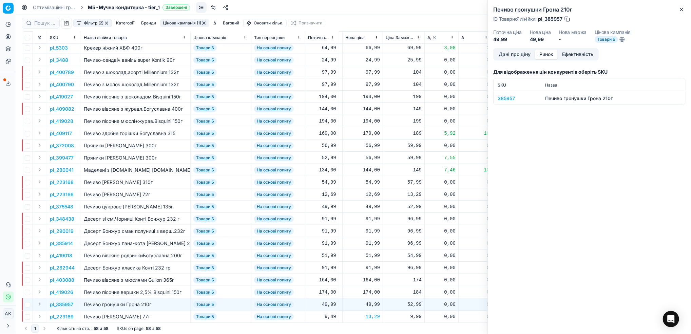
click at [503, 98] on div "385957" at bounding box center [517, 98] width 39 height 7
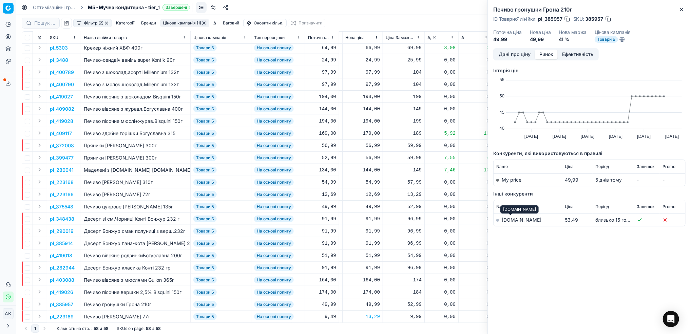
click at [506, 222] on link "[DOMAIN_NAME]" at bounding box center [522, 220] width 40 height 6
click at [512, 54] on button "Дані про ціну" at bounding box center [514, 55] width 41 height 10
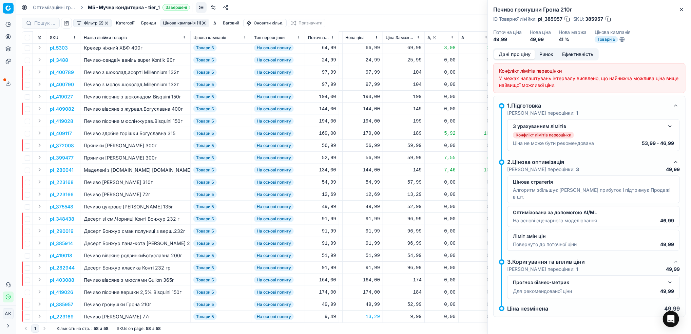
click at [671, 133] on div "Конфлікт лімітів переоцінки" at bounding box center [593, 135] width 161 height 7
click at [671, 129] on button "button" at bounding box center [670, 126] width 8 height 8
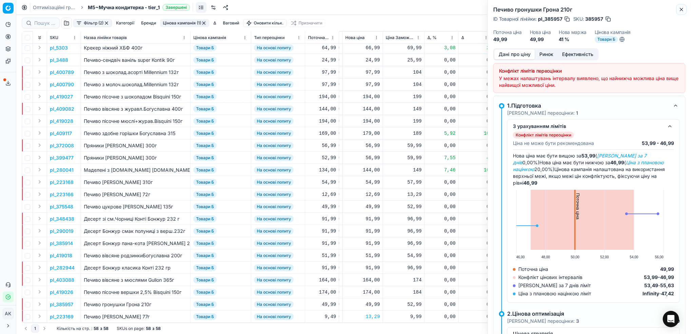
click at [686, 7] on button "Close" at bounding box center [682, 9] width 8 height 8
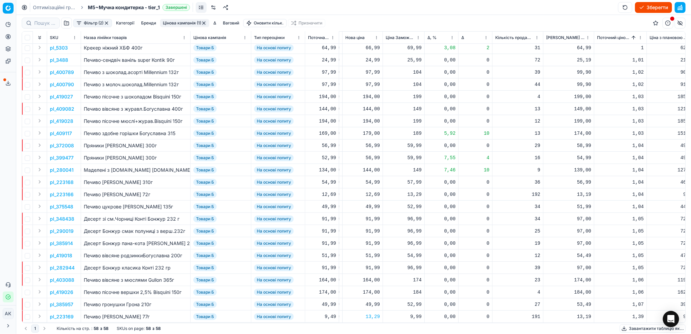
click at [369, 301] on div "49,99" at bounding box center [362, 304] width 35 height 7
drag, startPoint x: 373, startPoint y: 278, endPoint x: 367, endPoint y: 277, distance: 6.3
click at [367, 277] on input "49.99" at bounding box center [387, 276] width 49 height 11
type input "53.99"
click at [53, 277] on p "pl_403088" at bounding box center [62, 280] width 24 height 7
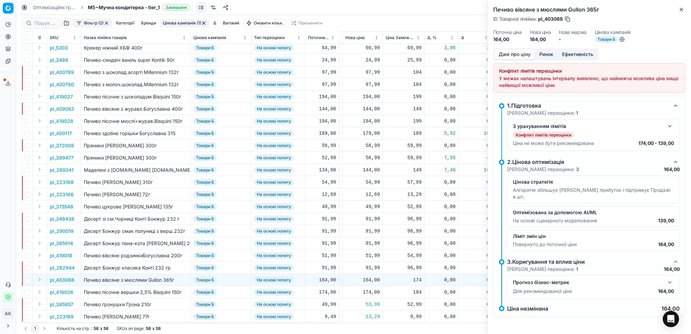
click at [544, 54] on button "Ринок" at bounding box center [546, 55] width 23 height 10
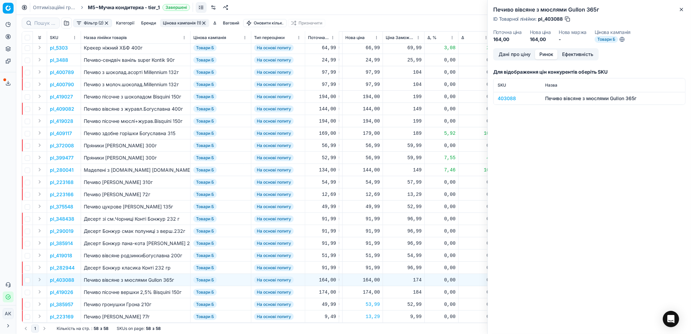
click at [508, 100] on div "403088" at bounding box center [517, 98] width 39 height 7
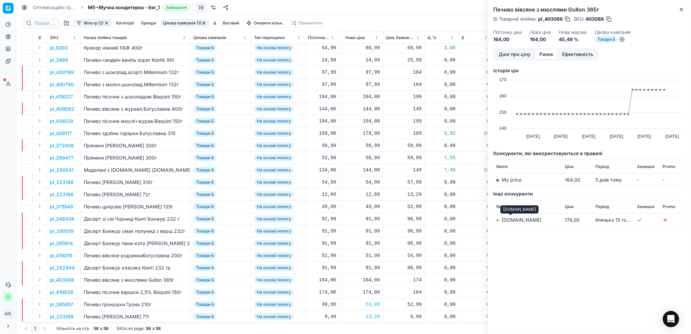
click at [507, 221] on link "[DOMAIN_NAME]" at bounding box center [522, 220] width 40 height 6
click at [508, 53] on button "Дані про ціну" at bounding box center [514, 55] width 41 height 10
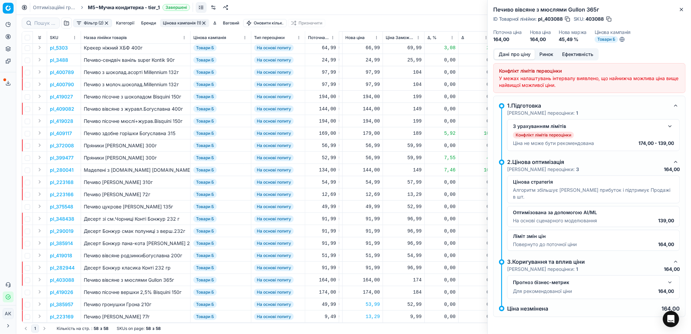
click at [669, 128] on button "button" at bounding box center [670, 126] width 8 height 8
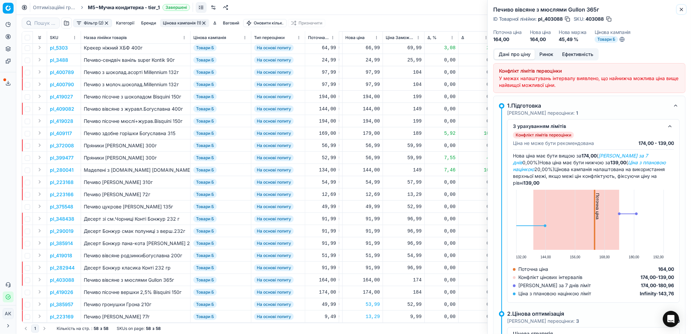
click at [680, 9] on icon "button" at bounding box center [681, 9] width 5 height 5
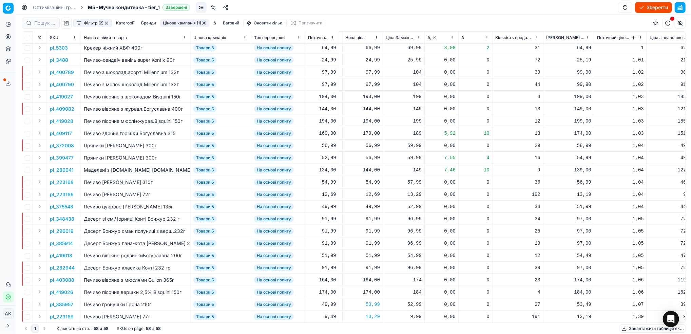
click at [370, 277] on div "164,00" at bounding box center [362, 280] width 35 height 7
click at [370, 251] on input "164.00" at bounding box center [387, 252] width 49 height 11
type input "174.00"
click at [55, 228] on p "pl_290019" at bounding box center [62, 231] width 24 height 7
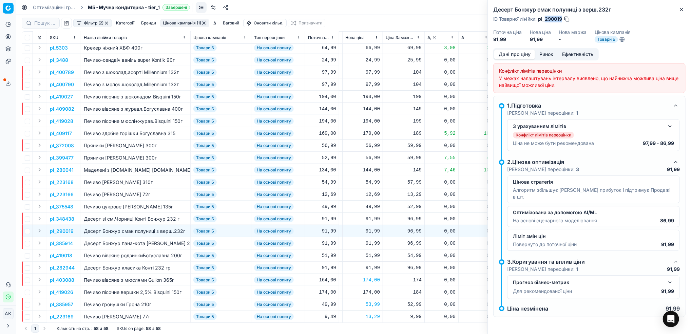
drag, startPoint x: 563, startPoint y: 18, endPoint x: 545, endPoint y: 18, distance: 17.6
click at [545, 18] on div "ID Товарної лінійки : pl_290019" at bounding box center [531, 19] width 77 height 7
copy span "290019"
click at [681, 9] on icon "button" at bounding box center [681, 9] width 5 height 5
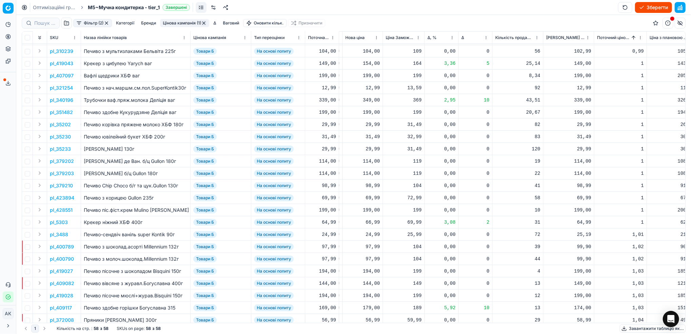
scroll to position [0, 273]
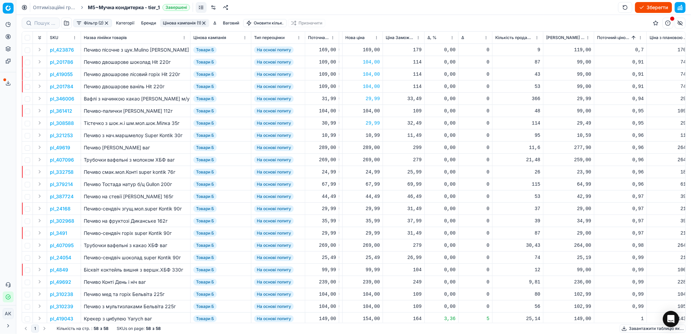
click at [186, 23] on button "Цінова кампанія (1)" at bounding box center [184, 23] width 49 height 8
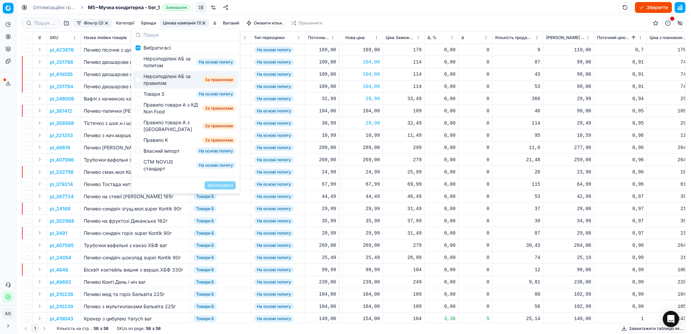
scroll to position [0, 0]
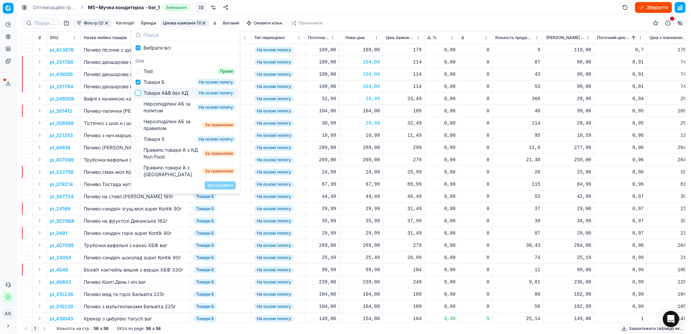
click at [138, 94] on input "Suggestions" at bounding box center [137, 92] width 5 height 5
checkbox input "true"
click at [141, 85] on div "Товари Б На основі попиту" at bounding box center [186, 82] width 106 height 11
checkbox input "false"
click at [224, 185] on button "Застосувати" at bounding box center [220, 185] width 31 height 8
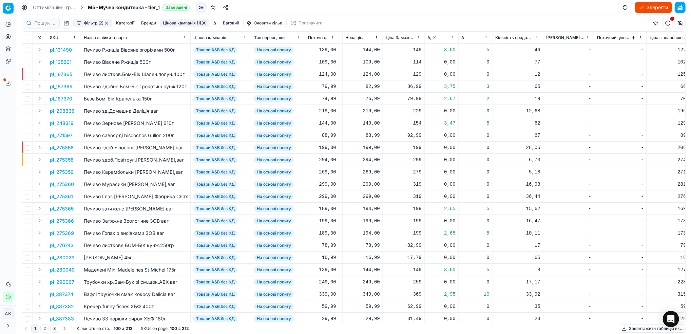
click at [452, 37] on html "Pricing platform Аналітика Цінова оптимізація Асортимент продукції Шаблони Серв…" at bounding box center [345, 167] width 691 height 334
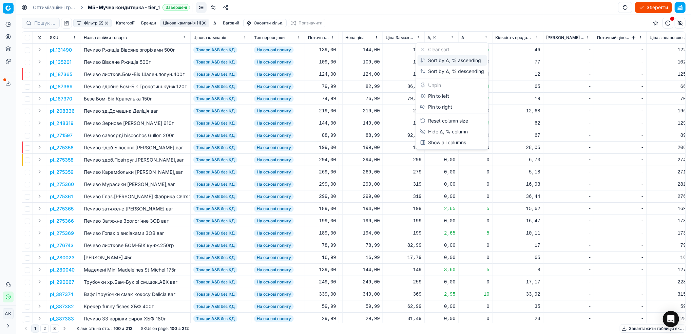
click at [430, 58] on div "Sort by Δ, % ascending" at bounding box center [450, 60] width 61 height 7
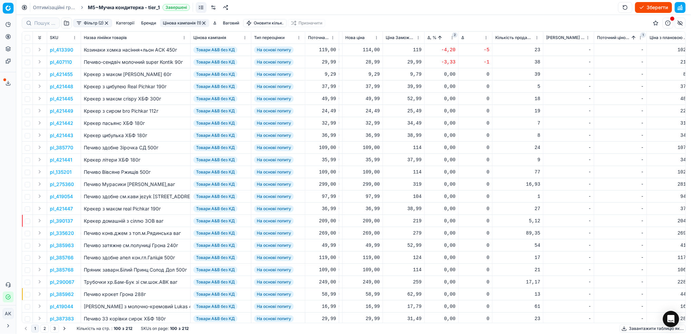
click at [641, 36] on span "1" at bounding box center [643, 34] width 5 height 5
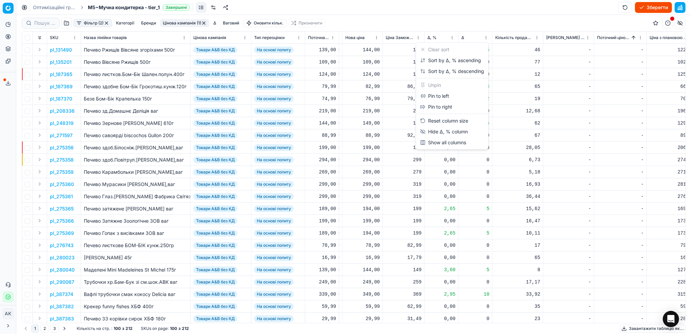
click at [451, 36] on html "Pricing platform Аналітика Цінова оптимізація Асортимент продукції Шаблони Серв…" at bounding box center [345, 167] width 691 height 334
click at [443, 60] on div "Sort by Δ, % ascending" at bounding box center [450, 60] width 61 height 7
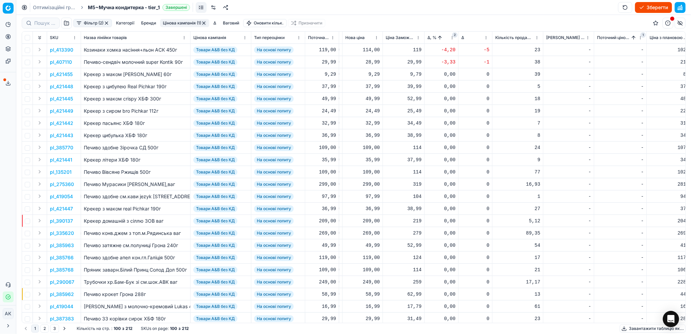
click at [643, 36] on span "1" at bounding box center [643, 34] width 5 height 5
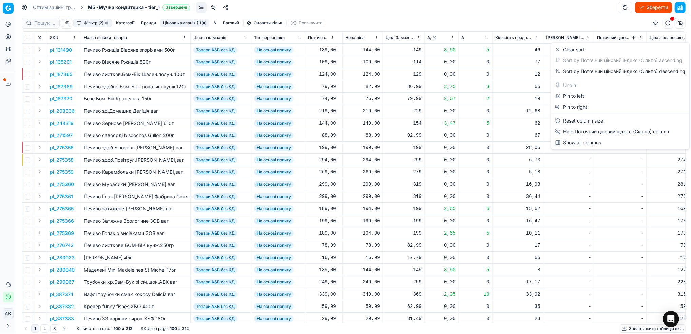
click at [639, 38] on html "Pricing platform Аналітика Цінова оптимізація Асортимент продукції Шаблони Серв…" at bounding box center [345, 167] width 691 height 334
click at [569, 52] on div "Clear sort" at bounding box center [570, 49] width 30 height 7
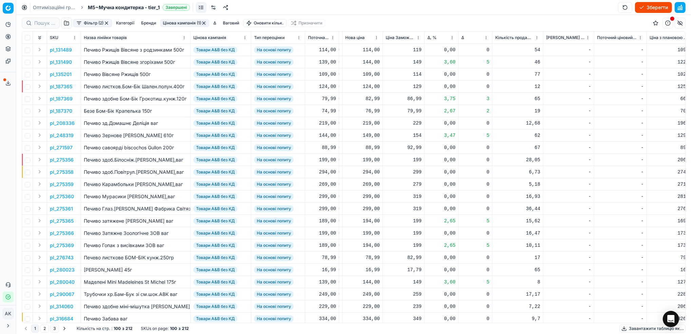
click at [453, 39] on html "Pricing platform Аналітика Цінова оптимізація Асортимент продукції Шаблони Серв…" at bounding box center [345, 167] width 691 height 334
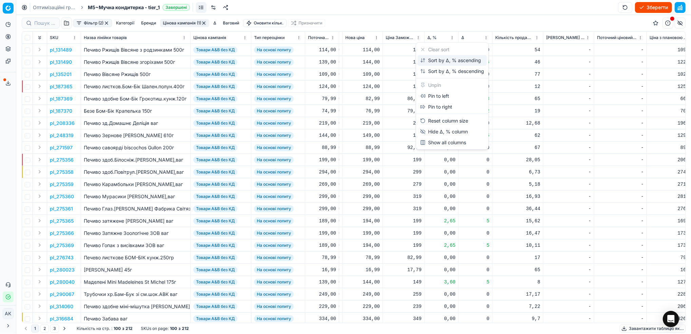
click at [431, 61] on div "Sort by Δ, % ascending" at bounding box center [450, 60] width 61 height 7
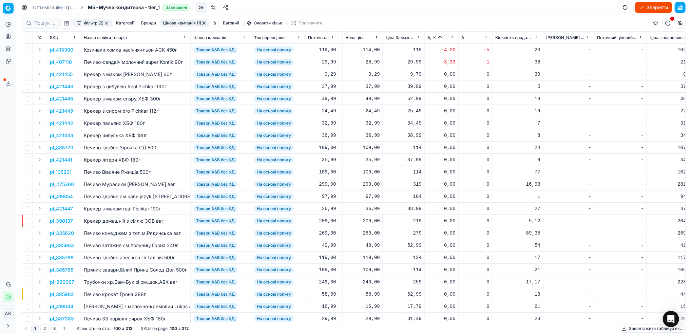
click at [59, 49] on p "pl_413390" at bounding box center [61, 49] width 23 height 7
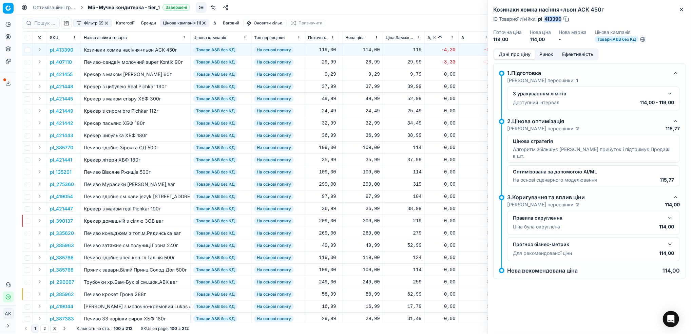
drag, startPoint x: 561, startPoint y: 20, endPoint x: 545, endPoint y: 20, distance: 16.3
click at [545, 20] on span "pl_413390" at bounding box center [549, 19] width 23 height 7
copy span "413390"
click at [683, 8] on icon "button" at bounding box center [681, 9] width 3 height 3
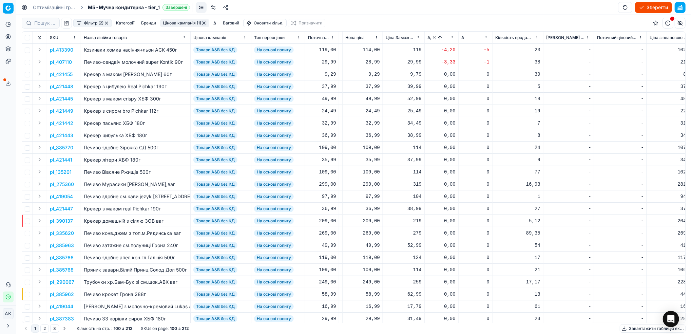
click at [452, 40] on html "Pricing platform Аналітика Цінова оптимізація Асортимент продукції Шаблони Серв…" at bounding box center [345, 167] width 691 height 334
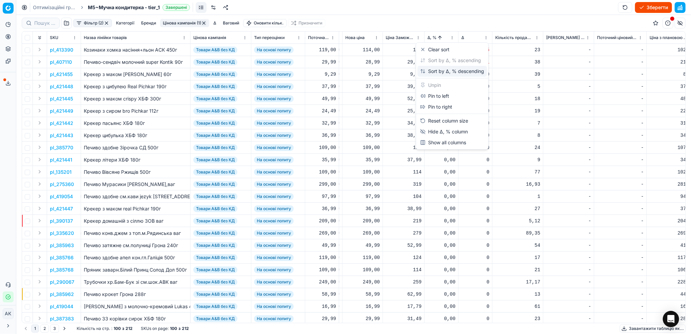
click at [437, 72] on div "Sort by Δ, % descending" at bounding box center [452, 71] width 64 height 7
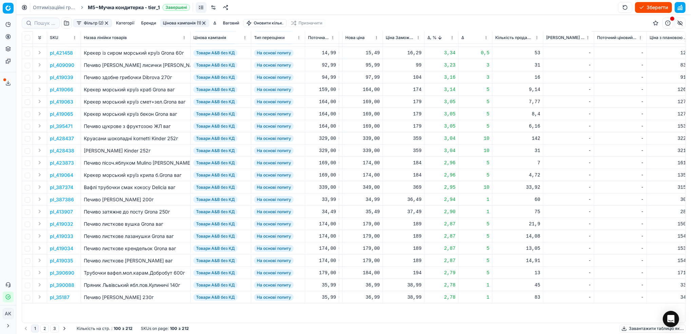
scroll to position [0, 273]
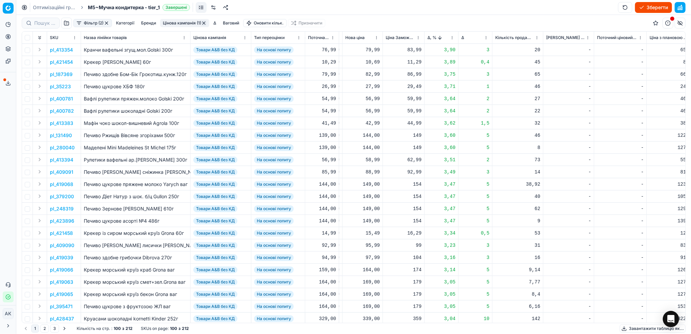
click at [57, 124] on p "pl_413383" at bounding box center [61, 123] width 23 height 7
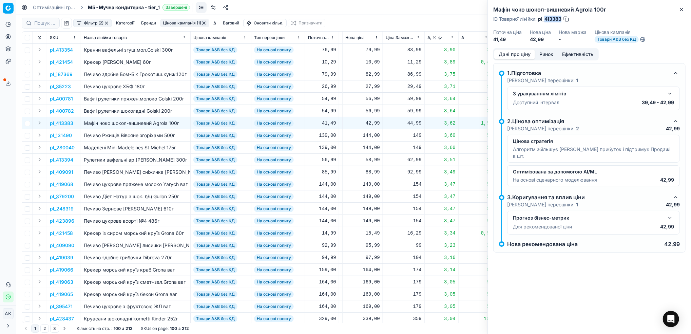
drag, startPoint x: 562, startPoint y: 18, endPoint x: 545, endPoint y: 18, distance: 17.3
click at [545, 18] on div "ID Товарної лінійки : pl_413383" at bounding box center [531, 19] width 76 height 7
copy span "413383"
click at [683, 12] on icon "button" at bounding box center [681, 9] width 5 height 5
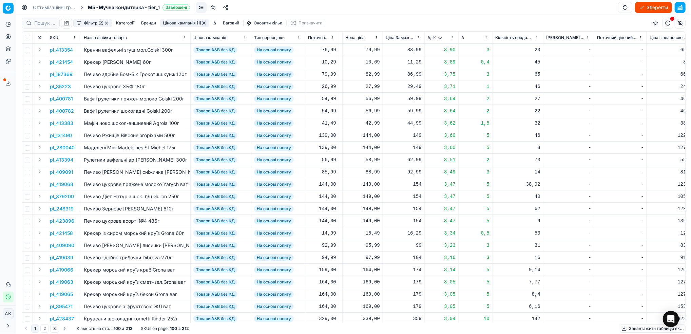
click at [181, 24] on button "Цінова кампанія (1)" at bounding box center [184, 23] width 49 height 8
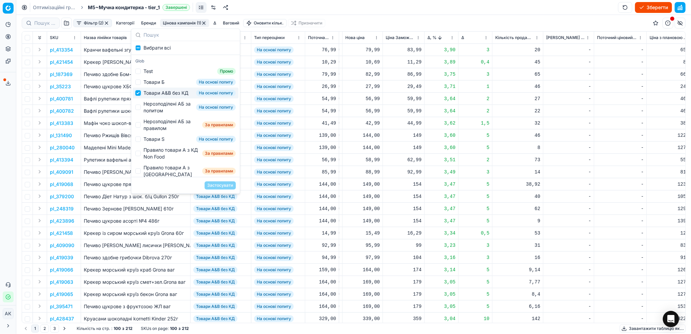
click at [139, 96] on input "Suggestions" at bounding box center [137, 92] width 5 height 5
checkbox input "false"
click at [135, 110] on div "Нерозподілені АБ за попитом На основі попиту" at bounding box center [186, 107] width 106 height 18
checkbox input "true"
click at [214, 181] on button "Застосувати" at bounding box center [220, 185] width 31 height 8
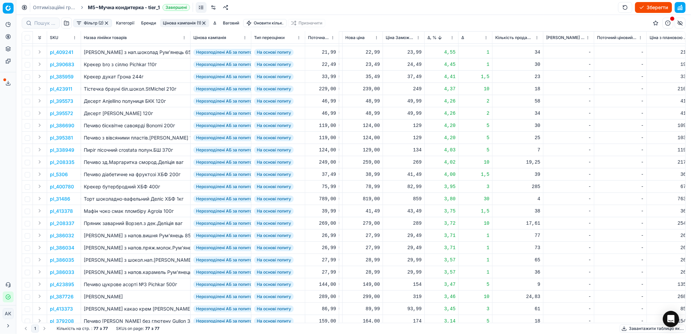
scroll to position [0, 273]
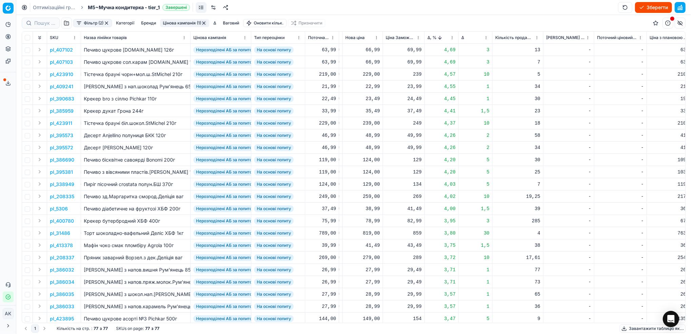
click at [452, 38] on html "Pricing platform Аналітика Цінова оптимізація Асортимент продукції Шаблони Серв…" at bounding box center [345, 167] width 691 height 334
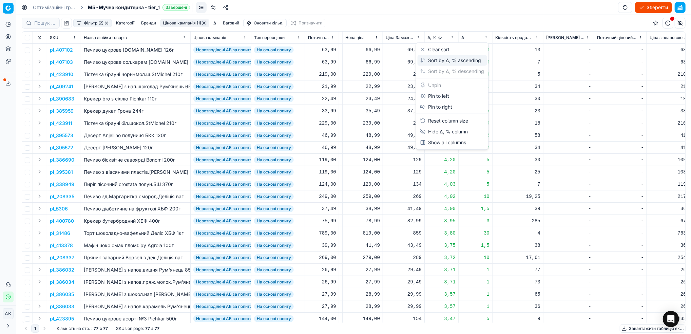
click at [433, 63] on div "Sort by Δ, % ascending" at bounding box center [450, 60] width 61 height 7
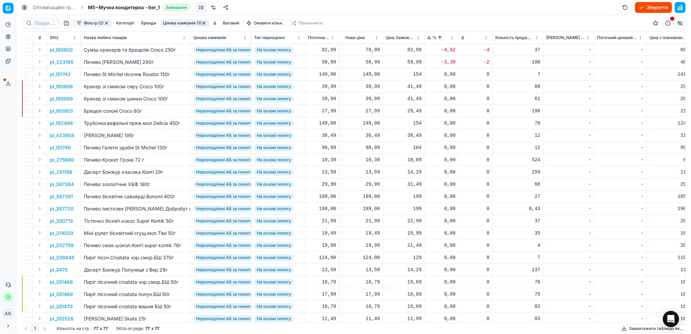
click at [57, 53] on p "pl_180902" at bounding box center [61, 49] width 23 height 7
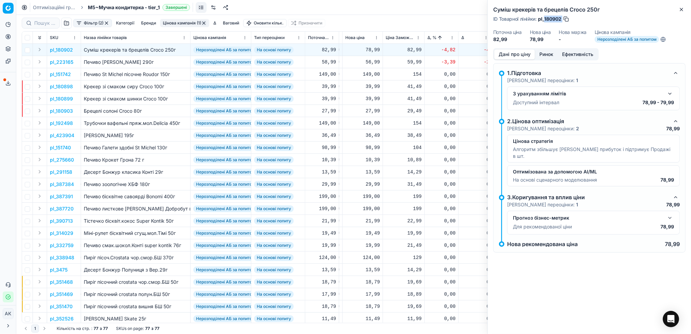
drag, startPoint x: 563, startPoint y: 19, endPoint x: 544, endPoint y: 20, distance: 18.3
click at [544, 20] on div "ID Товарної лінійки : pl_180902" at bounding box center [531, 19] width 76 height 7
copy div "180902"
click at [683, 10] on icon "button" at bounding box center [681, 9] width 5 height 5
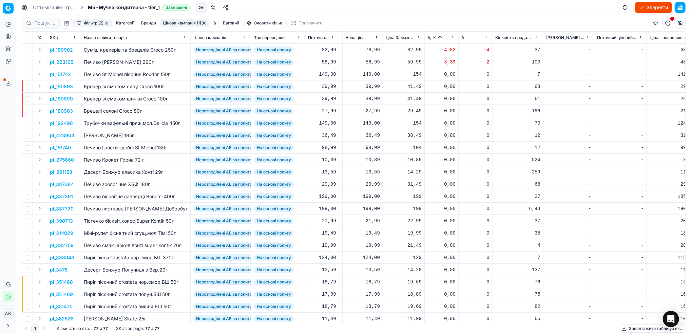
click at [182, 22] on button "Цінова кампанія (1)" at bounding box center [184, 23] width 49 height 8
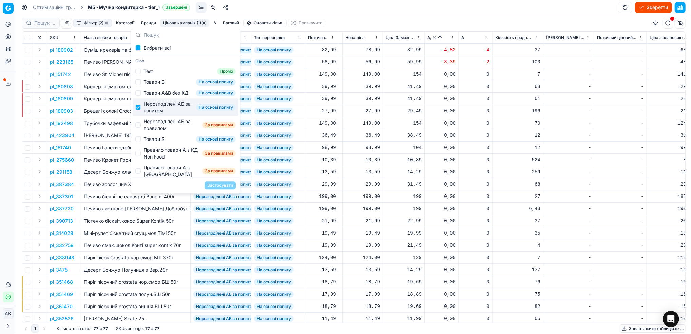
click at [139, 116] on div "Нерозподілені АБ за попитом На основі попиту" at bounding box center [186, 107] width 106 height 18
checkbox input "false"
click at [141, 131] on div "Нерозподілені АБ за правилом За правилами" at bounding box center [186, 125] width 106 height 18
checkbox input "true"
click at [225, 187] on button "Застосувати" at bounding box center [220, 185] width 31 height 8
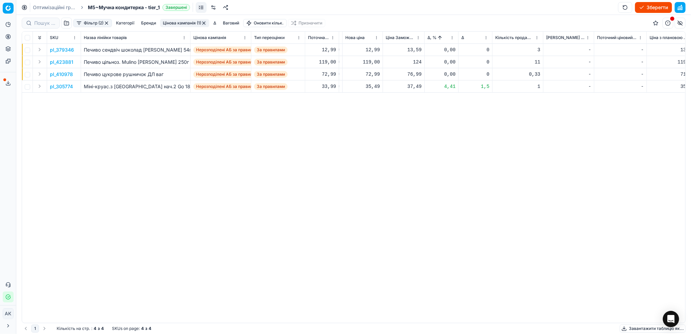
click at [56, 88] on p "pl_305774" at bounding box center [61, 86] width 23 height 7
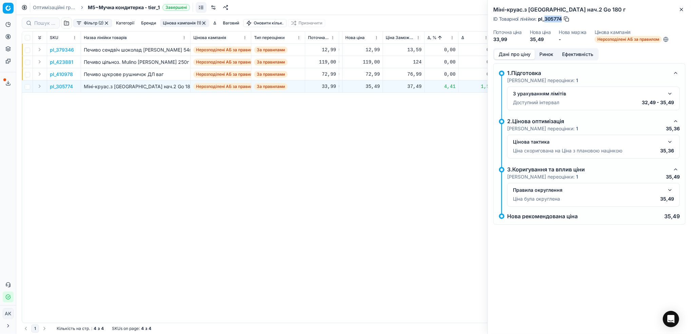
drag, startPoint x: 562, startPoint y: 19, endPoint x: 545, endPoint y: 19, distance: 17.0
click at [545, 19] on span "pl_305774" at bounding box center [550, 19] width 24 height 7
copy span "305774"
click at [682, 7] on icon "button" at bounding box center [681, 9] width 5 height 5
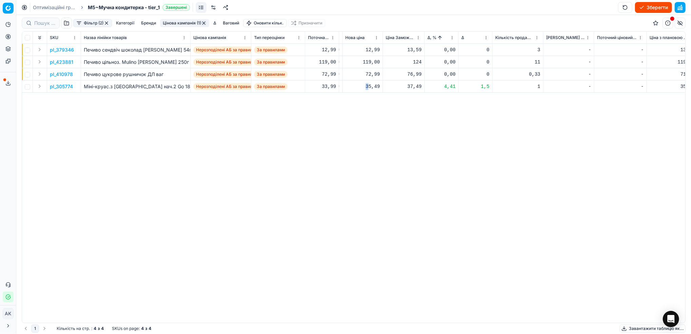
click at [368, 87] on div "35,49" at bounding box center [362, 86] width 35 height 7
click at [370, 146] on input "35.49" at bounding box center [387, 146] width 49 height 11
click at [375, 146] on input "33.49" at bounding box center [387, 146] width 49 height 11
type input "33.99"
click at [205, 25] on button "button" at bounding box center [203, 22] width 5 height 5
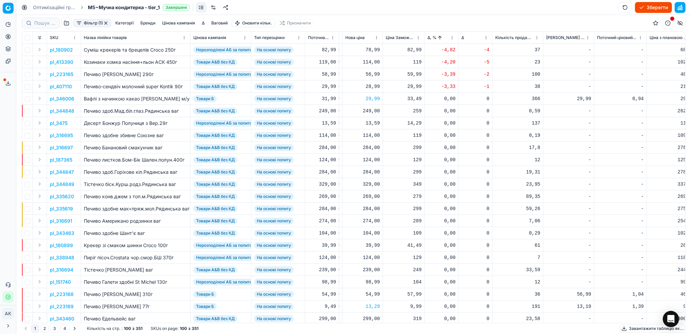
click at [104, 23] on button "button" at bounding box center [105, 22] width 5 height 5
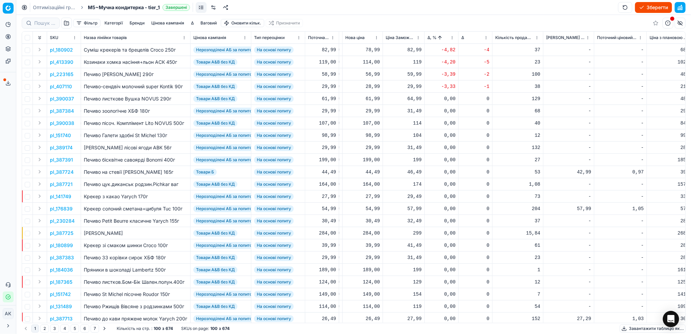
click at [642, 4] on button "Зберегти" at bounding box center [653, 7] width 37 height 11
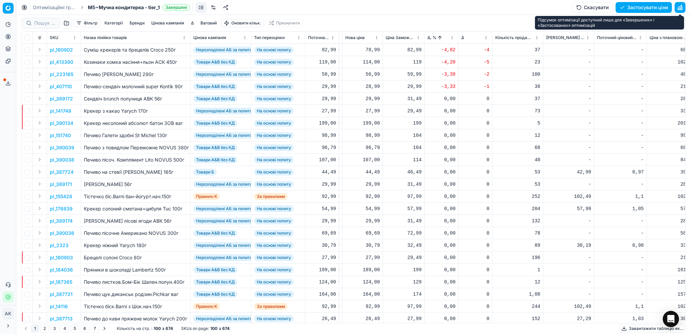
click at [681, 7] on button "button" at bounding box center [680, 7] width 11 height 11
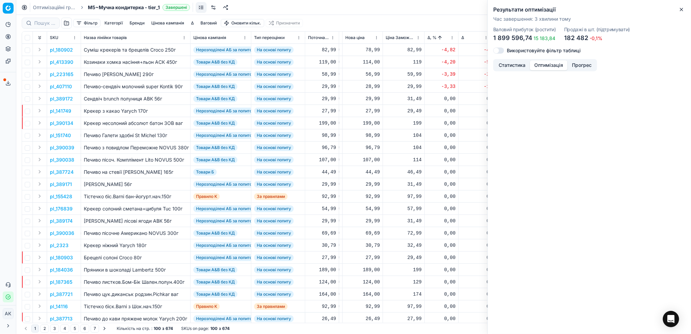
click at [547, 65] on button "Оптимізація" at bounding box center [549, 65] width 38 height 10
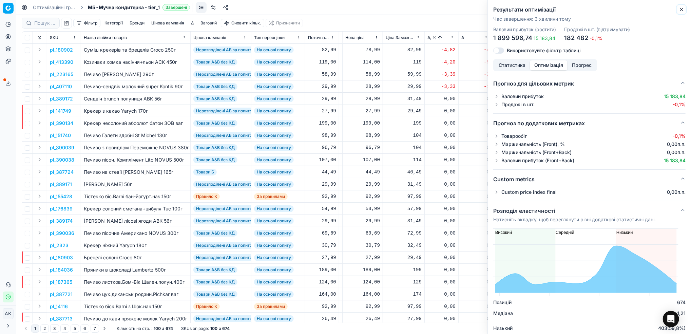
click at [680, 11] on icon "button" at bounding box center [681, 9] width 5 height 5
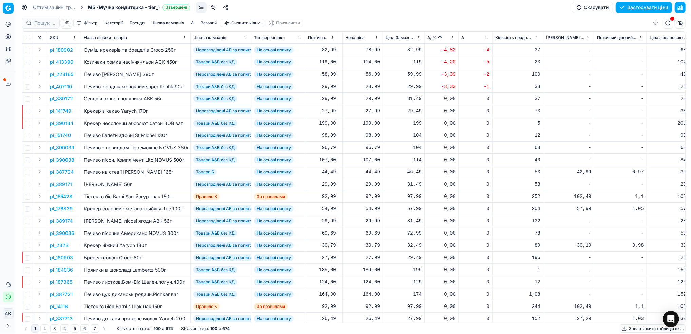
click at [64, 23] on button "button" at bounding box center [66, 23] width 11 height 11
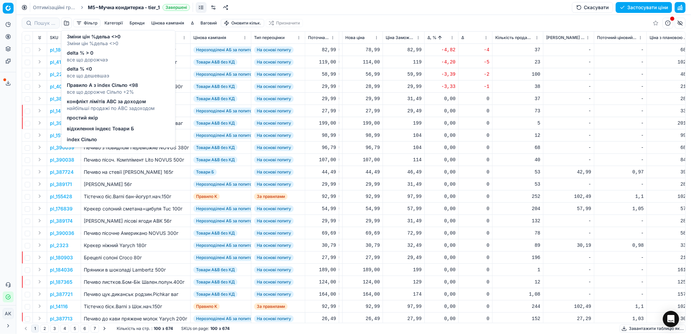
click at [102, 129] on span "відхилення індекс Товари Б" at bounding box center [100, 129] width 67 height 7
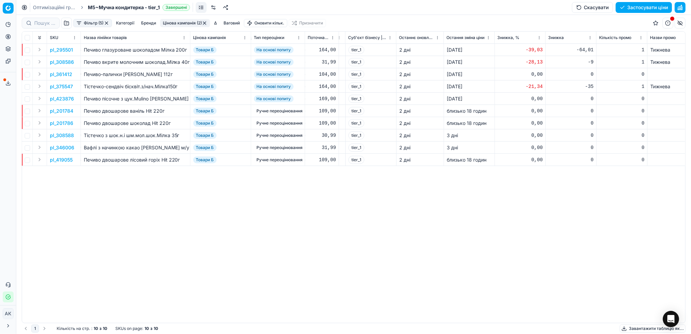
scroll to position [0, 909]
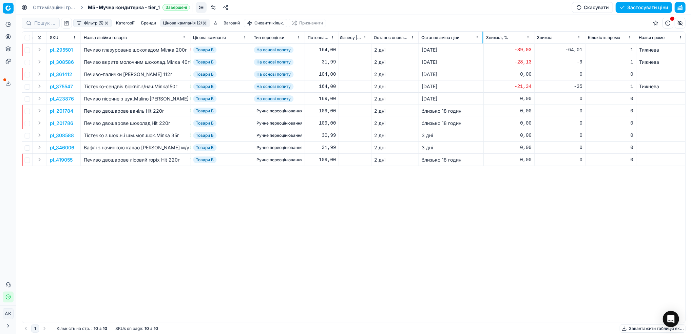
drag, startPoint x: 469, startPoint y: 35, endPoint x: 483, endPoint y: 37, distance: 14.0
click at [483, 37] on div at bounding box center [483, 38] width 1 height 12
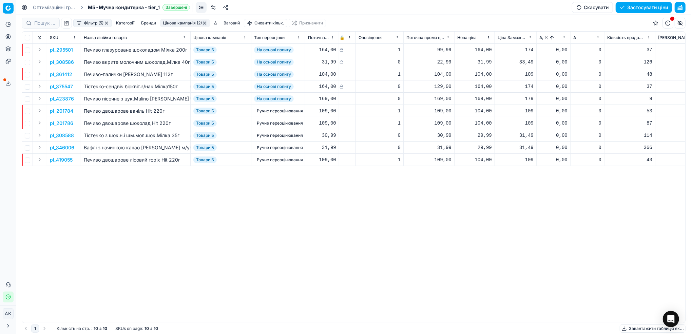
scroll to position [0, 366]
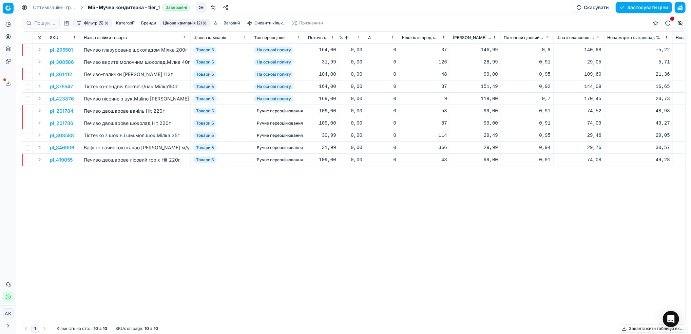
click at [82, 24] on button "Фільтр (5)" at bounding box center [92, 23] width 39 height 8
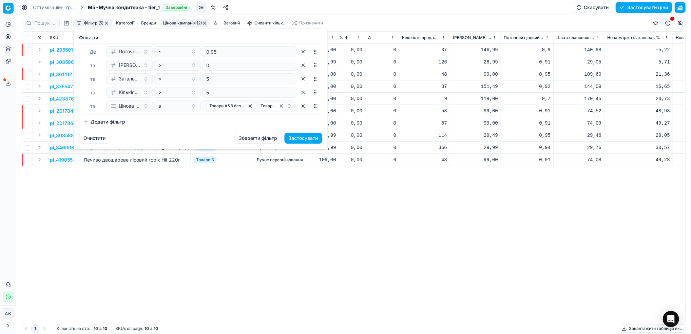
click at [110, 125] on button "Додати фільтр" at bounding box center [104, 121] width 50 height 11
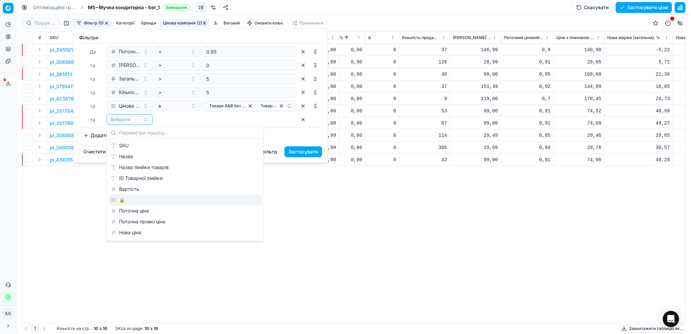
click at [129, 199] on div "🔒" at bounding box center [185, 199] width 154 height 11
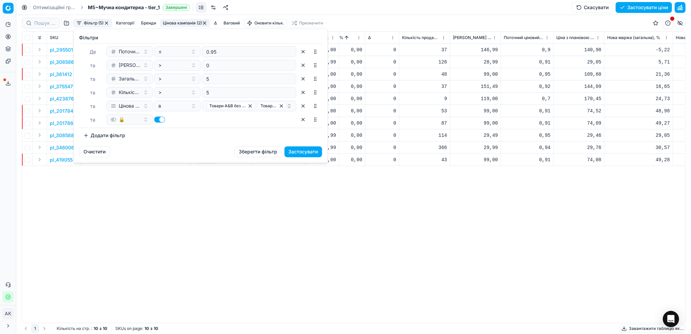
click at [157, 120] on button "button" at bounding box center [159, 119] width 11 height 6
checkbox input "false"
click at [301, 152] on button "Застосувати" at bounding box center [304, 151] width 38 height 11
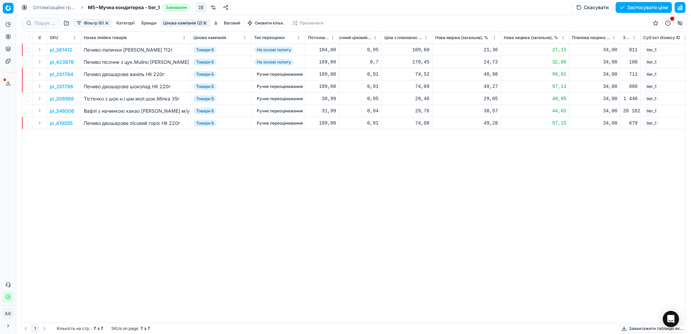
scroll to position [0, 563]
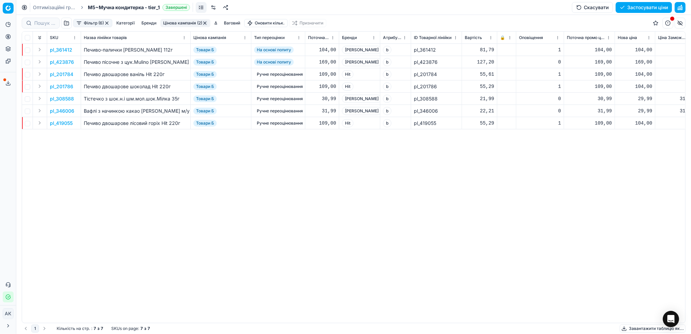
click at [106, 22] on button "button" at bounding box center [106, 22] width 5 height 5
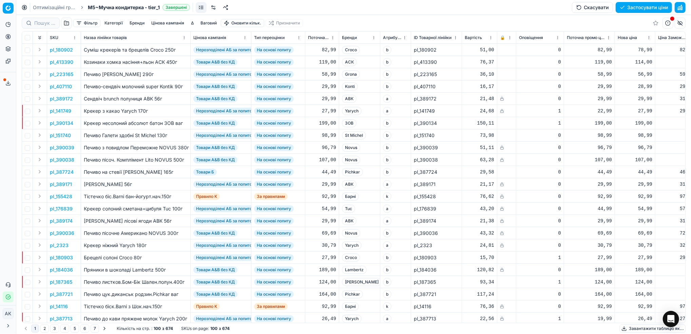
click at [681, 6] on button "button" at bounding box center [680, 7] width 11 height 11
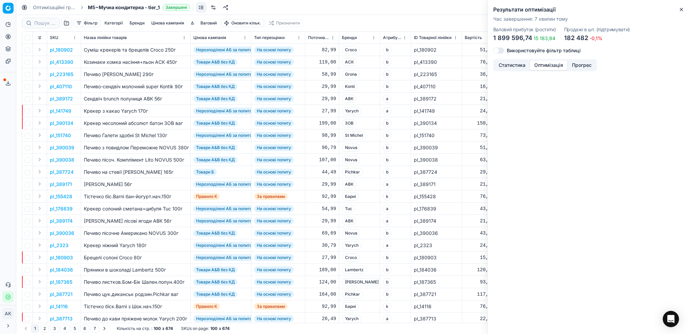
click at [548, 64] on button "Оптимізація" at bounding box center [549, 65] width 38 height 10
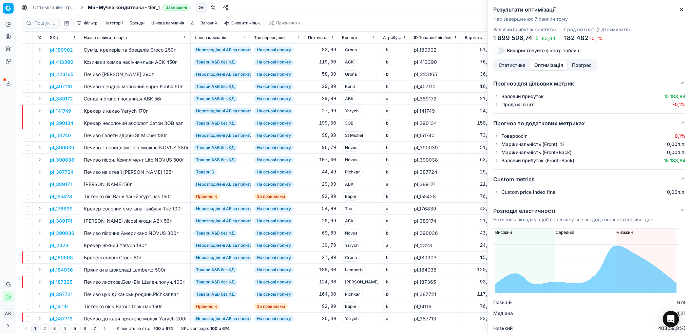
drag, startPoint x: 507, startPoint y: 62, endPoint x: 511, endPoint y: 63, distance: 4.9
click at [507, 62] on button "Статистика" at bounding box center [512, 65] width 36 height 10
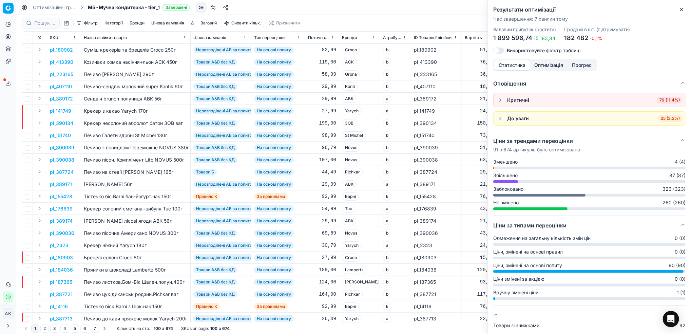
click at [498, 120] on button "button" at bounding box center [500, 118] width 8 height 8
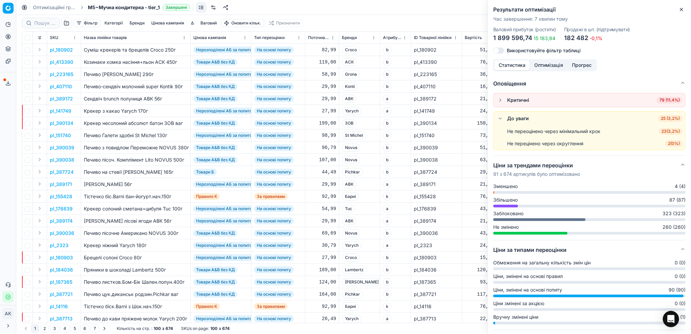
click at [500, 101] on button "button" at bounding box center [500, 100] width 8 height 8
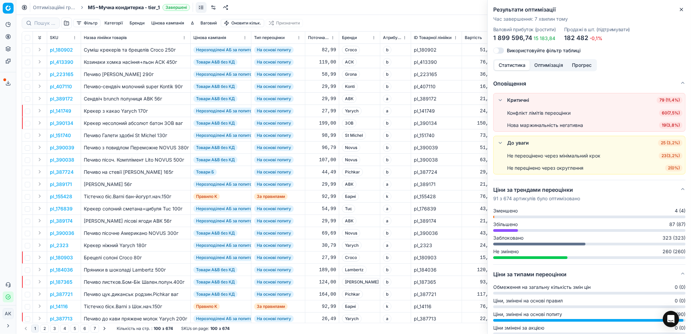
click at [534, 125] on div "Нова маржинальність негативна" at bounding box center [545, 125] width 76 height 7
click at [667, 124] on span "19 ( 3,8% )" at bounding box center [670, 125] width 23 height 7
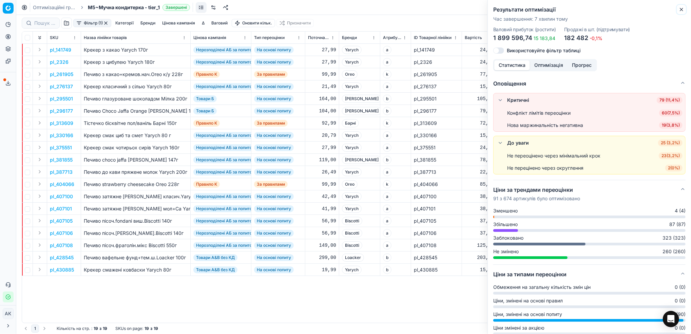
click at [681, 11] on icon "button" at bounding box center [681, 9] width 5 height 5
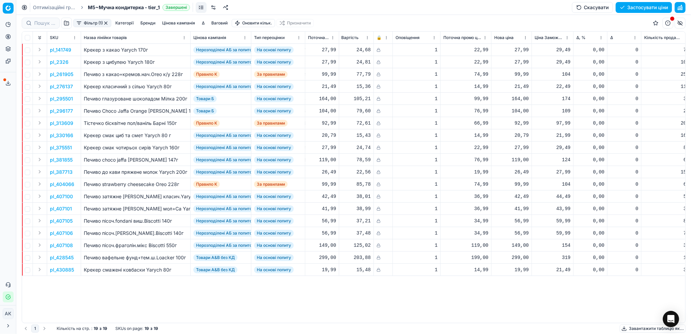
scroll to position [0, 155]
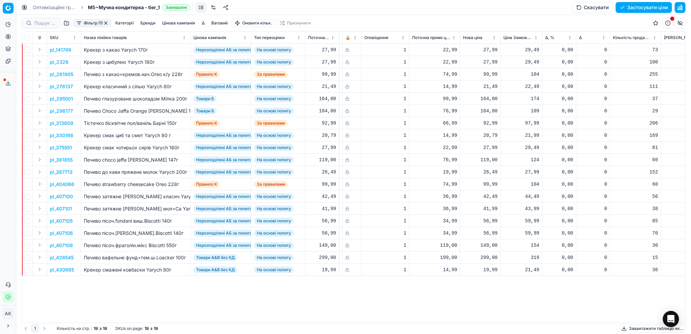
click at [104, 23] on button "button" at bounding box center [105, 22] width 5 height 5
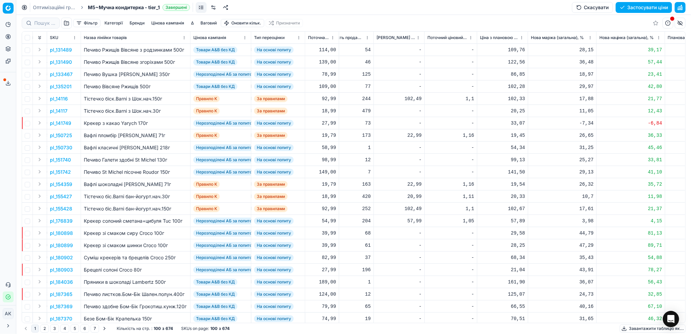
scroll to position [0, 601]
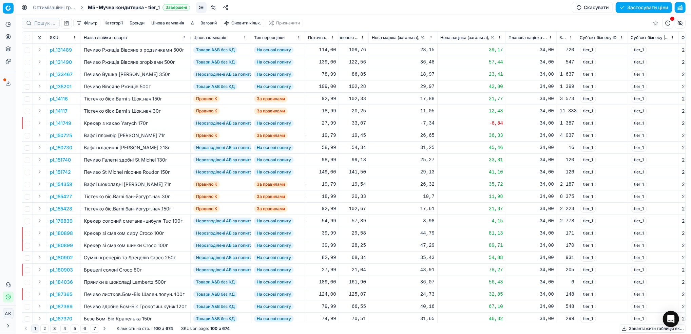
click at [89, 24] on button "Фільтр" at bounding box center [86, 23] width 27 height 8
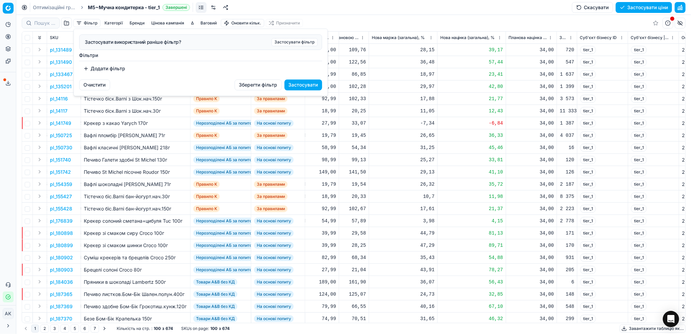
click at [68, 25] on html "Pricing platform Аналітика Цінова оптимізація Асортимент продукції Шаблони Серв…" at bounding box center [345, 167] width 691 height 334
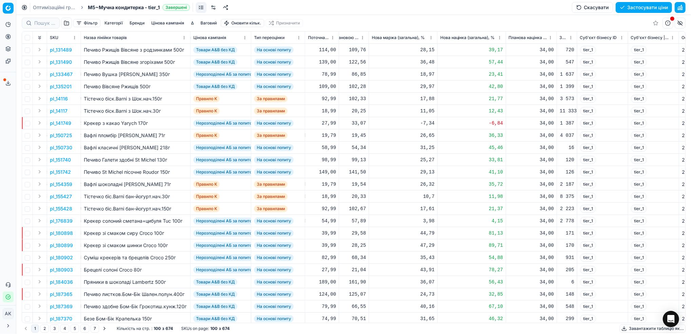
click at [67, 24] on button "button" at bounding box center [66, 23] width 11 height 11
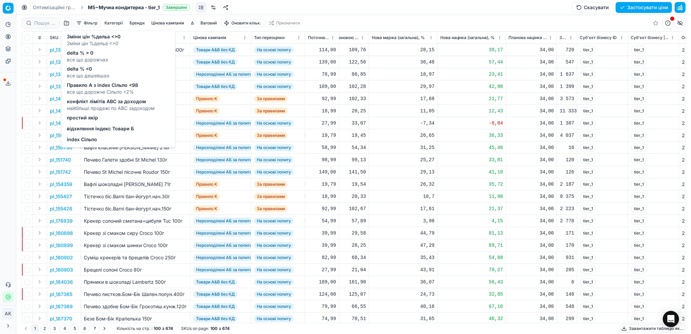
click at [83, 131] on span "відхилення індекс Товари Б" at bounding box center [100, 129] width 67 height 7
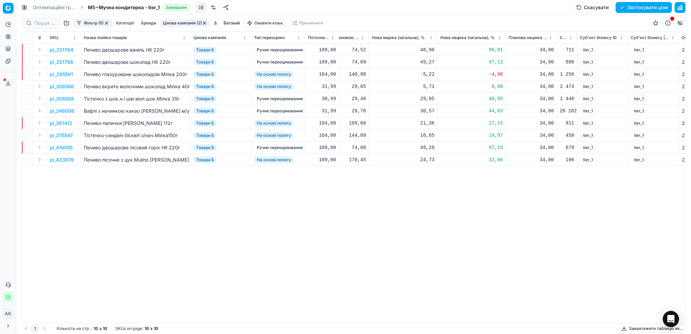
click at [107, 24] on button "button" at bounding box center [106, 22] width 5 height 5
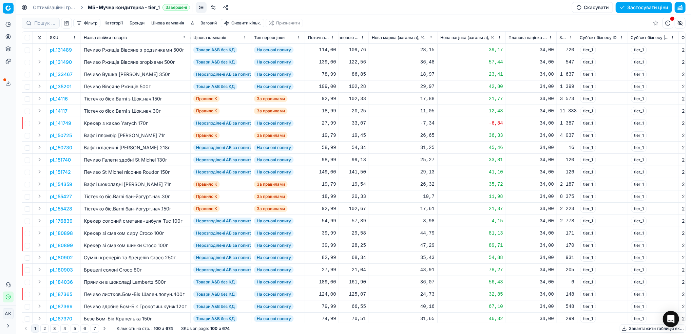
click at [642, 10] on button "Застосувати ціни" at bounding box center [644, 7] width 56 height 11
click at [11, 81] on button "Сервіс експорту" at bounding box center [8, 83] width 11 height 11
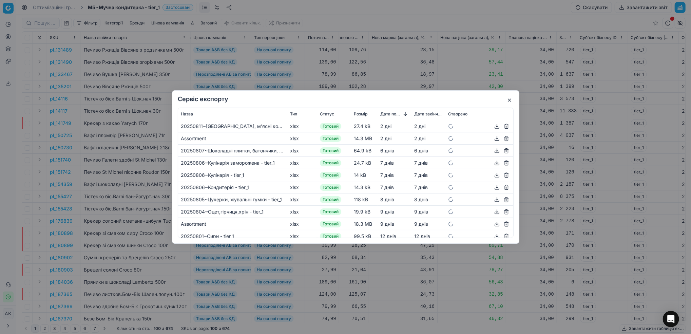
click at [508, 101] on button "button" at bounding box center [510, 100] width 8 height 8
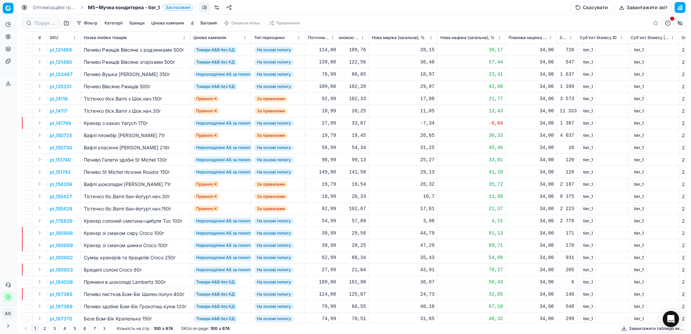
click at [642, 7] on button "Завантажити звіт" at bounding box center [643, 7] width 57 height 11
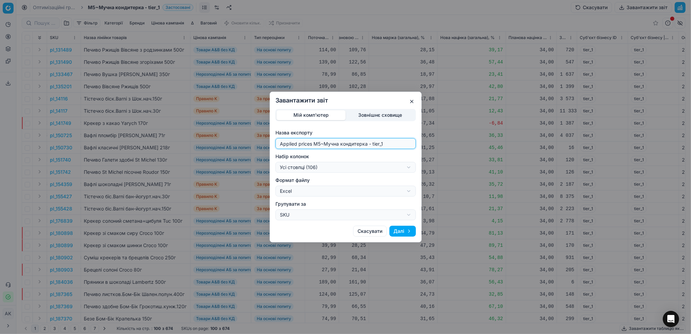
drag, startPoint x: 320, startPoint y: 146, endPoint x: 256, endPoint y: 149, distance: 63.8
click at [256, 149] on div "Завантажити звіт Мій комп'ютер Зовнішнє сховище Назва експорту Applied prices M…" at bounding box center [345, 167] width 691 height 334
type input "20250813~Мучна кондитерка - tier_1"
click at [411, 166] on div "Завантажити звіт Мій комп'ютер Зовнішнє сховище Назва експорту 20250813~Мучна к…" at bounding box center [345, 167] width 691 height 334
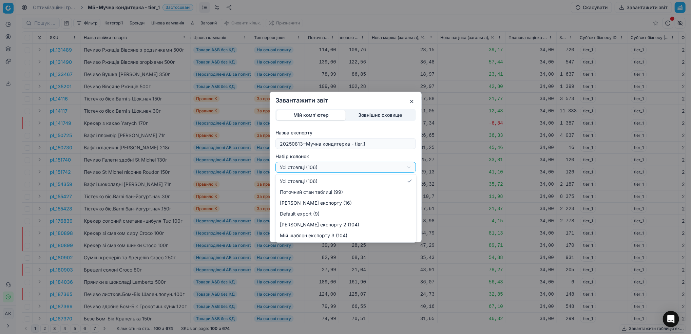
select select "custom"
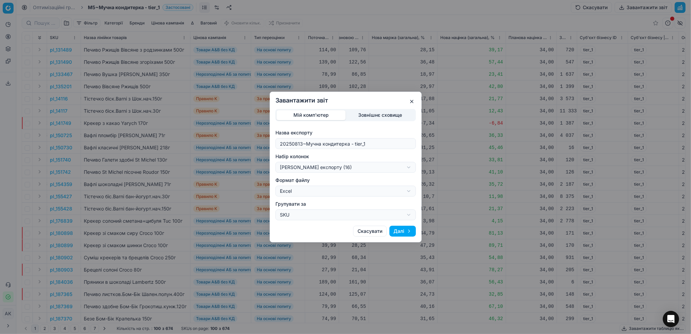
click at [408, 232] on button "Далі" at bounding box center [403, 231] width 26 height 11
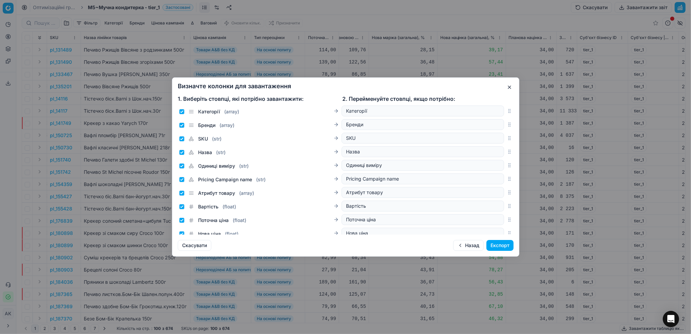
click at [504, 244] on button "Експорт" at bounding box center [500, 245] width 27 height 11
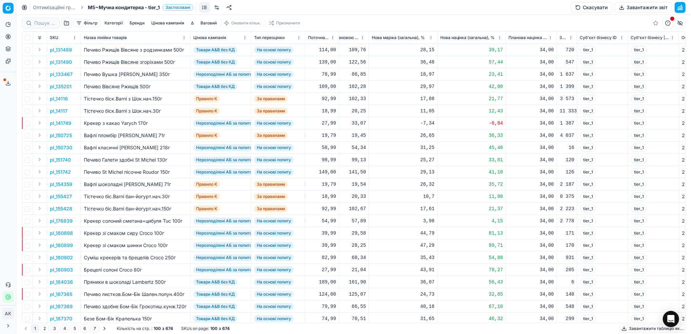
click at [5, 85] on icon at bounding box center [7, 82] width 5 height 5
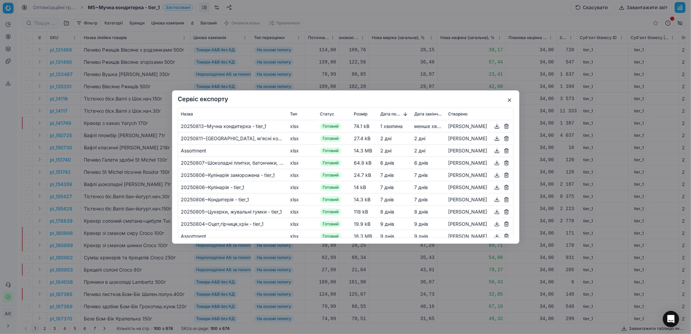
click at [494, 126] on button "button" at bounding box center [497, 126] width 8 height 8
